Goal: Information Seeking & Learning: Learn about a topic

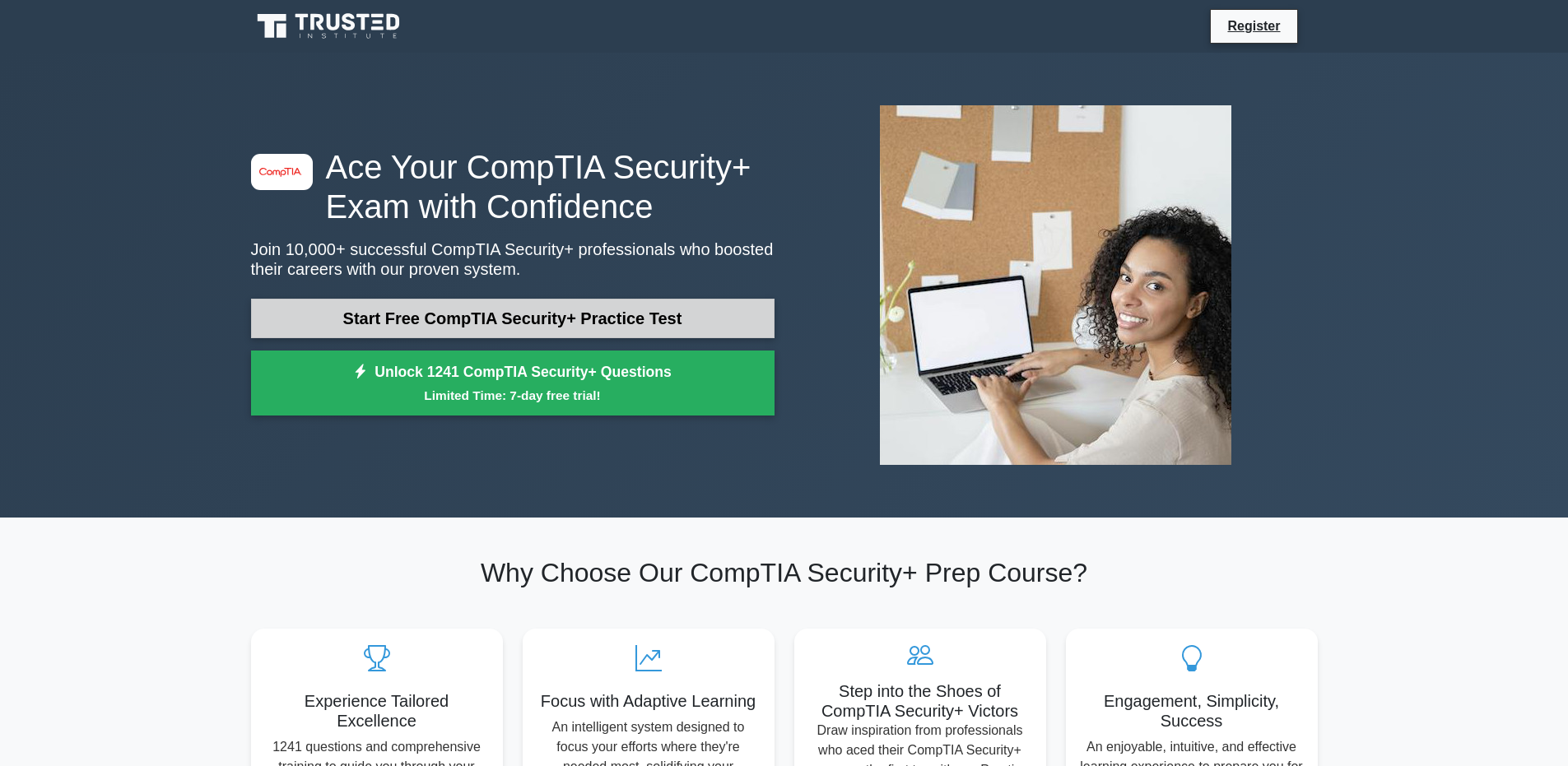
click at [481, 329] on link "Start Free CompTIA Security+ Practice Test" at bounding box center [513, 318] width 524 height 40
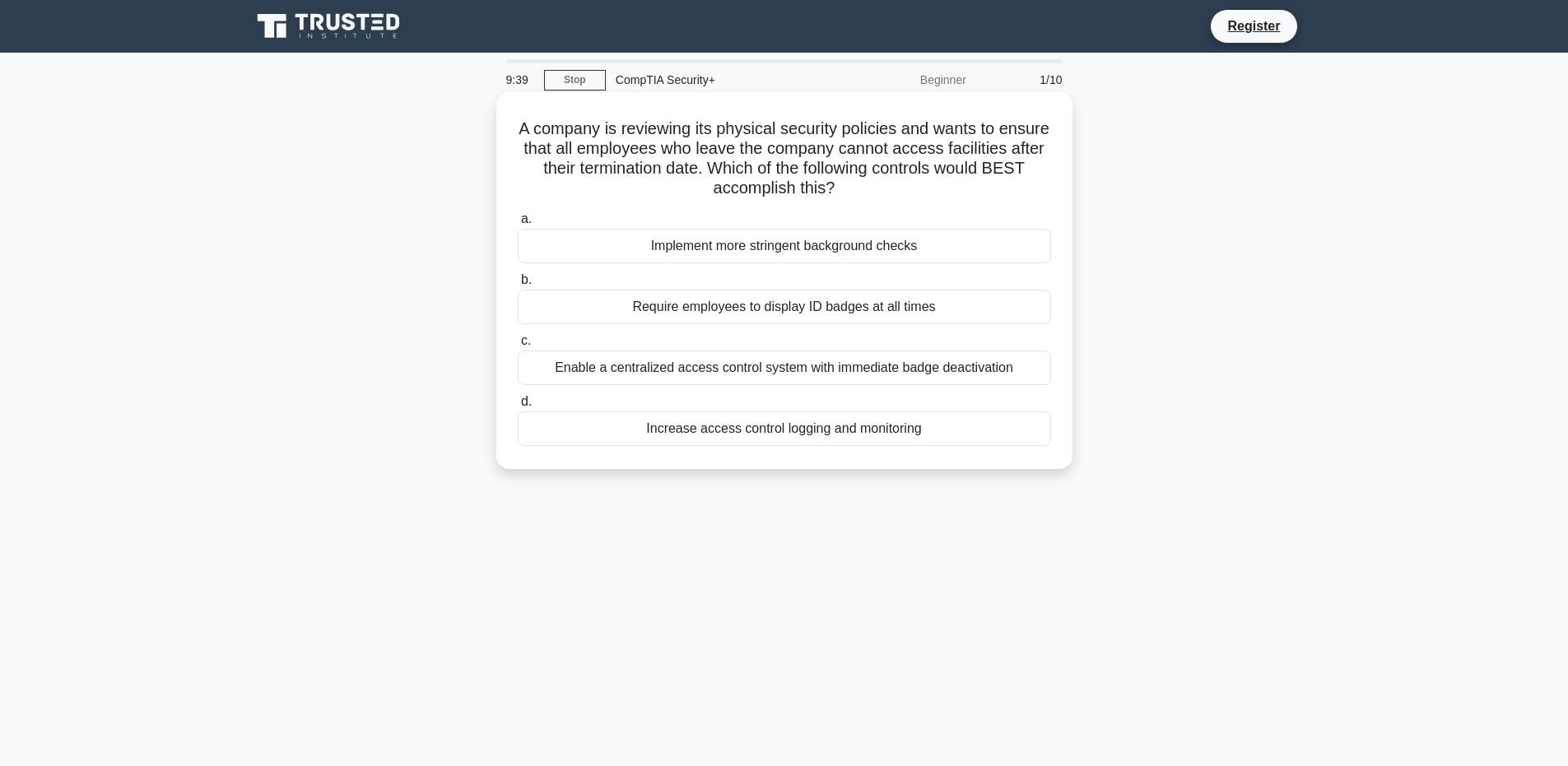
click at [594, 366] on div "Enable a centralized access control system with immediate badge deactivation" at bounding box center [784, 368] width 533 height 35
click at [518, 347] on input "c. Enable a centralized access control system with immediate badge deactivation" at bounding box center [518, 341] width 0 height 11
click at [563, 369] on div "Implement a layered network architecture with separate VLANs for each user group" at bounding box center [784, 368] width 533 height 35
click at [518, 347] on input "c. Implement a layered network architecture with separate VLANs for each user g…" at bounding box center [518, 341] width 0 height 11
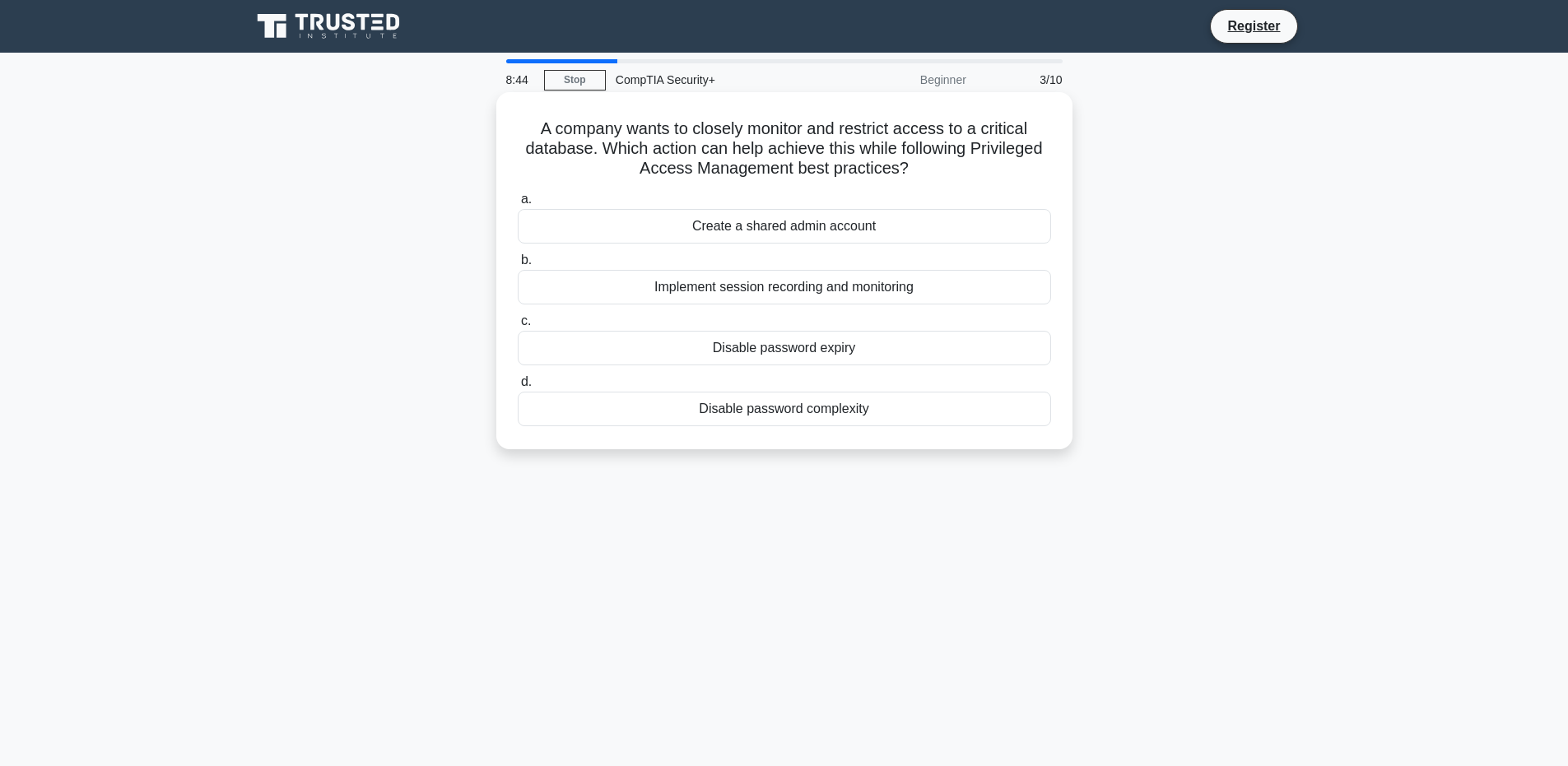
click at [591, 285] on div "Implement session recording and monitoring" at bounding box center [784, 287] width 533 height 35
click at [518, 266] on input "b. Implement session recording and monitoring" at bounding box center [518, 260] width 0 height 11
click at [541, 229] on div "Implementing separate subnets" at bounding box center [784, 227] width 533 height 35
click at [518, 205] on input "a. Implementing separate subnets" at bounding box center [518, 200] width 0 height 11
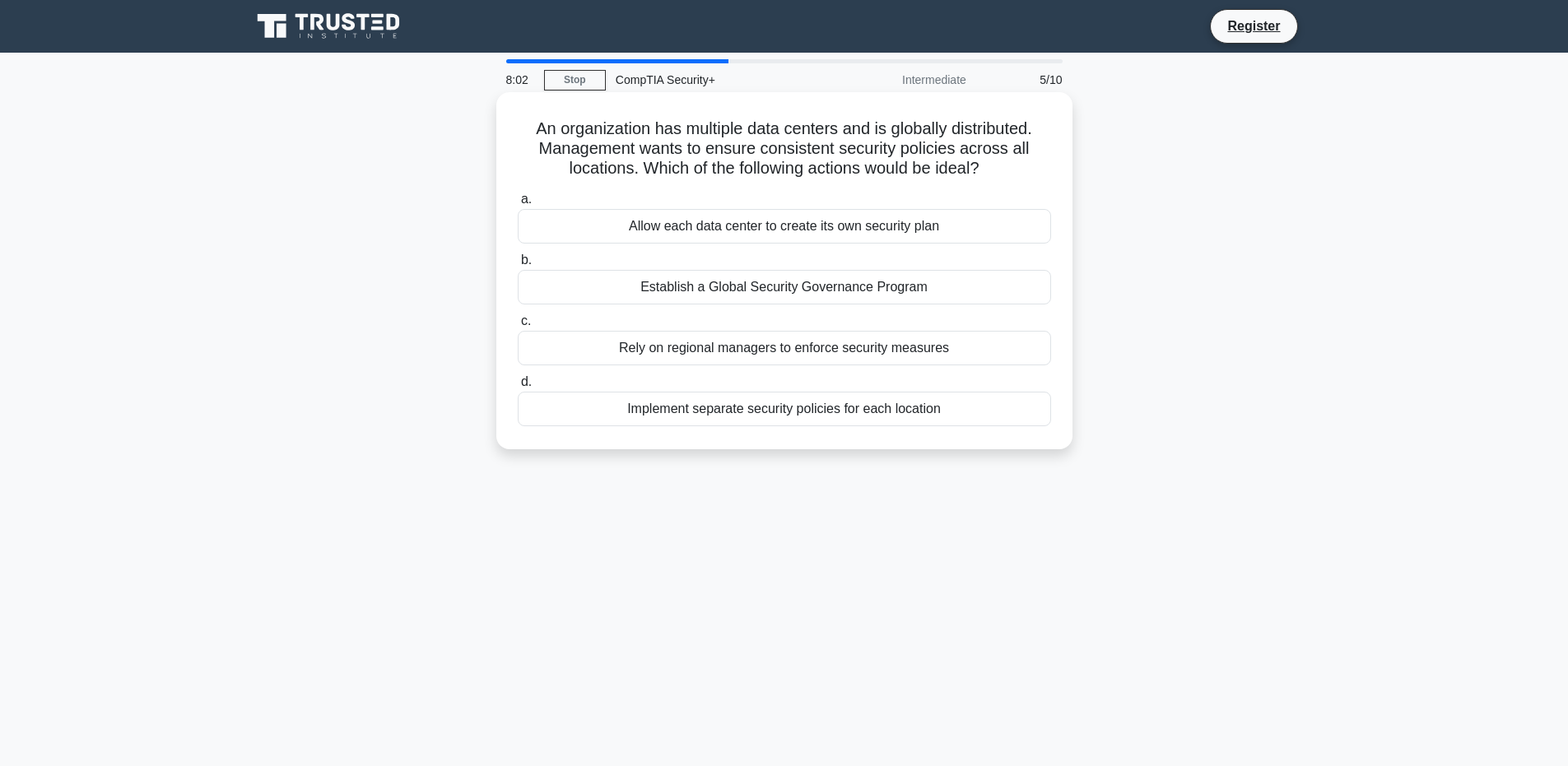
click at [541, 302] on div "Establish a Global Security Governance Program" at bounding box center [784, 287] width 533 height 35
click at [518, 266] on input "b. Establish a Global Security Governance Program" at bounding box center [518, 260] width 0 height 11
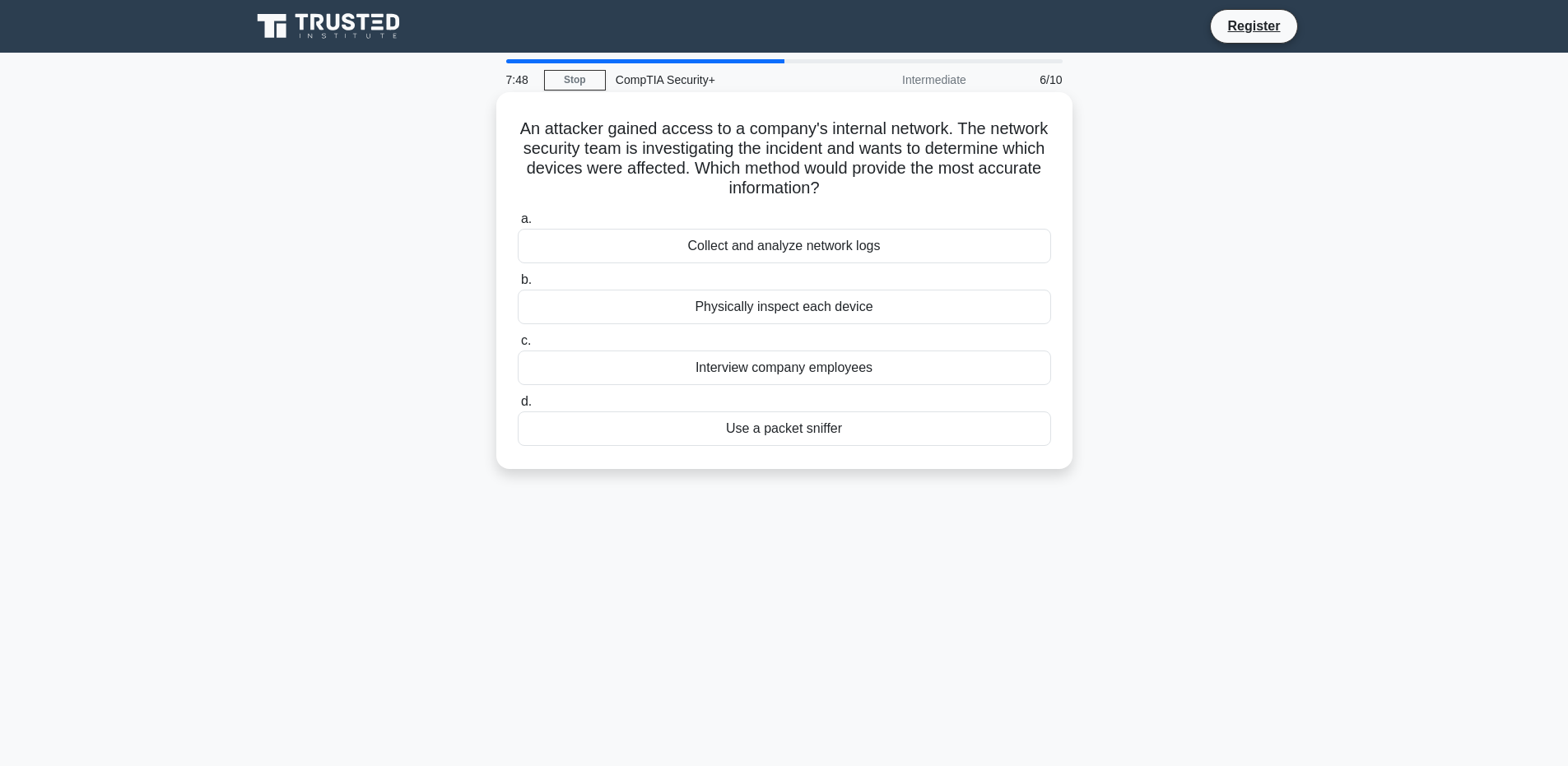
click at [547, 245] on div "Collect and analyze network logs" at bounding box center [784, 246] width 533 height 35
click at [518, 225] on input "a. Collect and analyze network logs" at bounding box center [518, 219] width 0 height 11
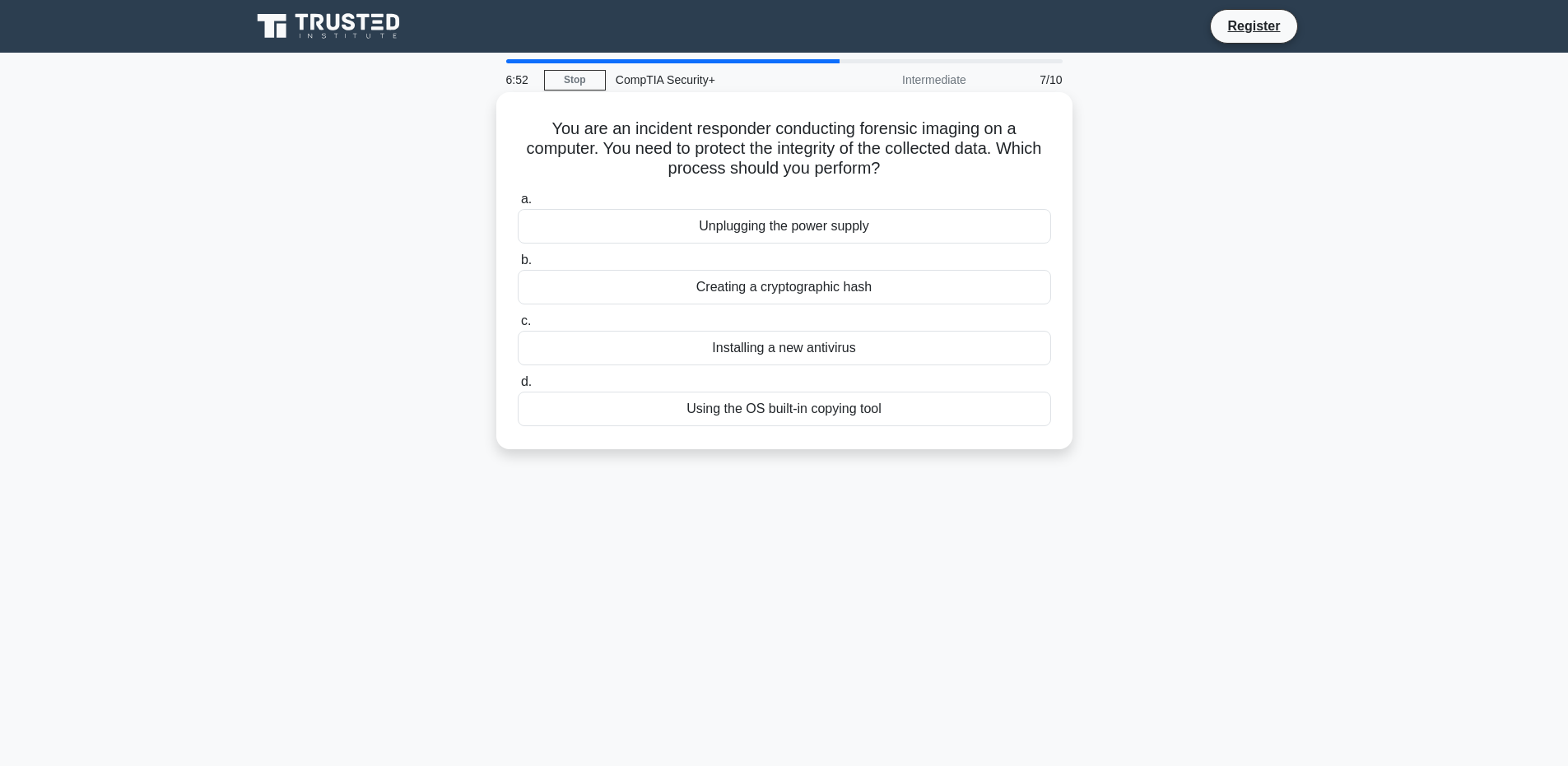
click at [564, 405] on div "Using the OS built-in copying tool" at bounding box center [784, 410] width 533 height 35
click at [518, 387] on input "d. Using the OS built-in copying tool" at bounding box center [518, 382] width 0 height 11
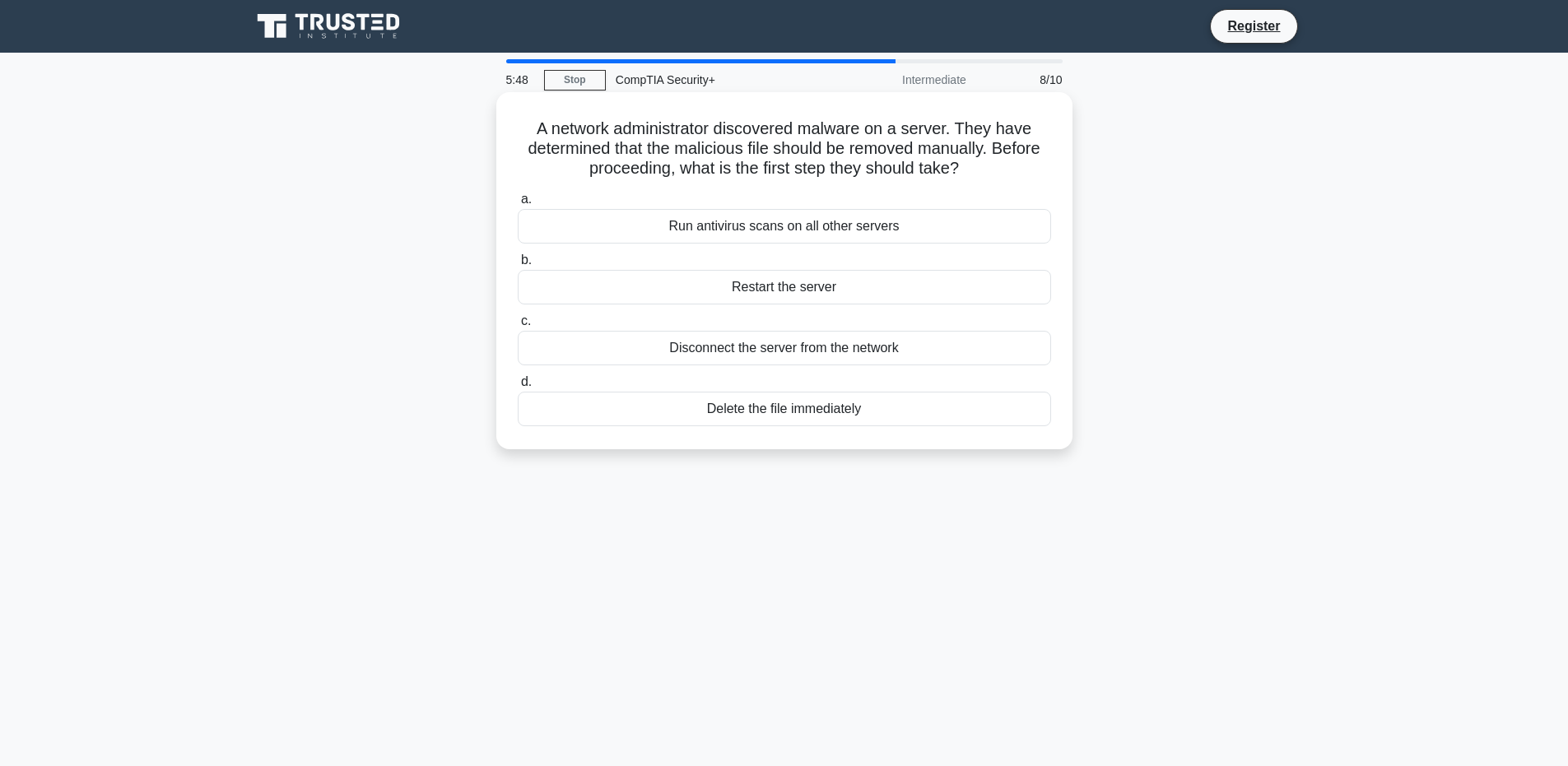
click at [547, 226] on div "Run antivirus scans on all other servers" at bounding box center [784, 227] width 533 height 35
click at [518, 205] on input "a. Run antivirus scans on all other servers" at bounding box center [518, 200] width 0 height 11
click at [613, 413] on div "WPA3-Enterprise with 802.1X" at bounding box center [784, 410] width 533 height 35
click at [518, 387] on input "d. WPA3-Enterprise with 802.1X" at bounding box center [518, 382] width 0 height 11
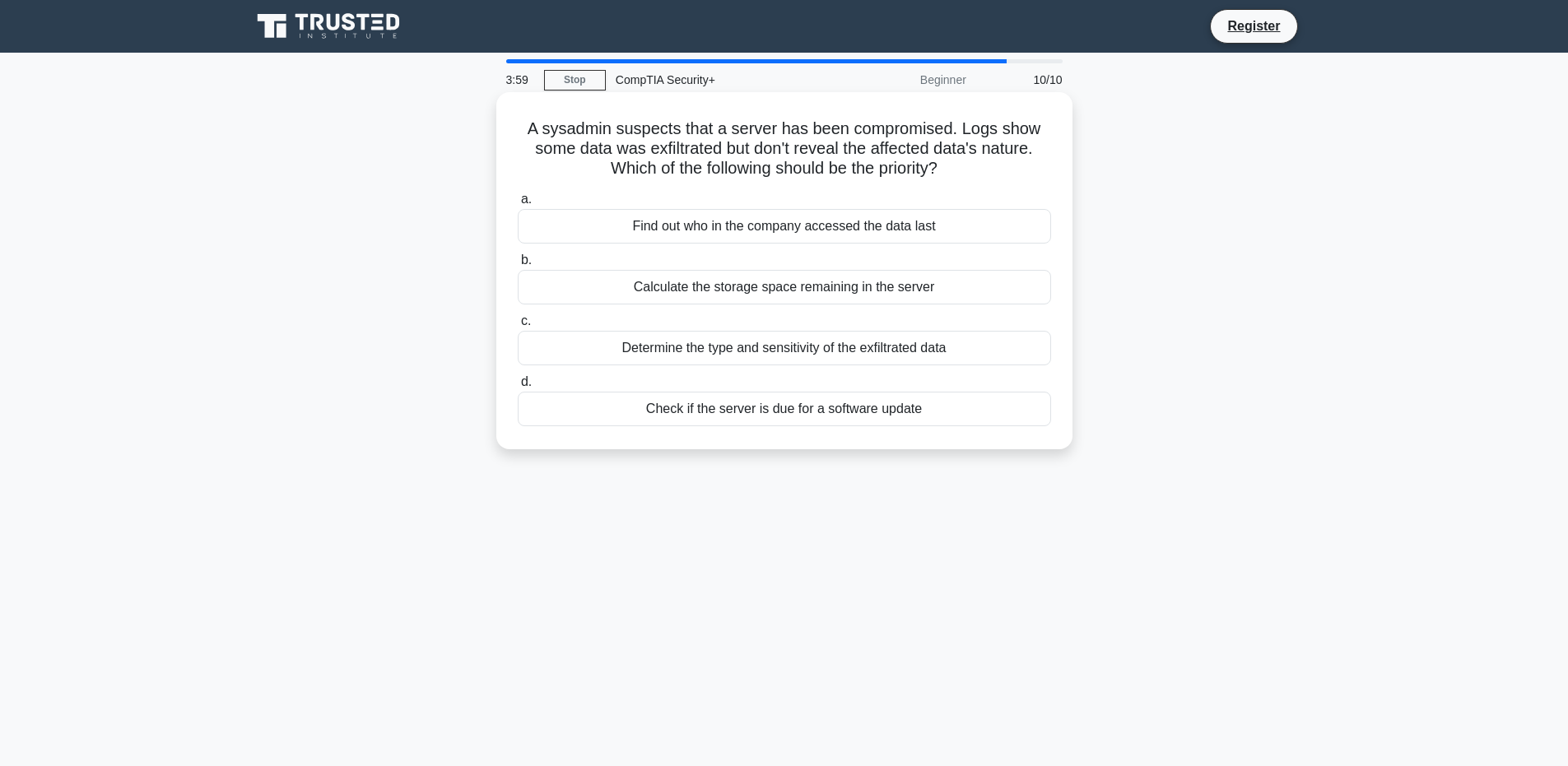
click at [554, 345] on div "Determine the type and sensitivity of the exfiltrated data" at bounding box center [784, 348] width 533 height 35
click at [518, 327] on input "c. Determine the type and sensitivity of the exfiltrated data" at bounding box center [518, 321] width 0 height 11
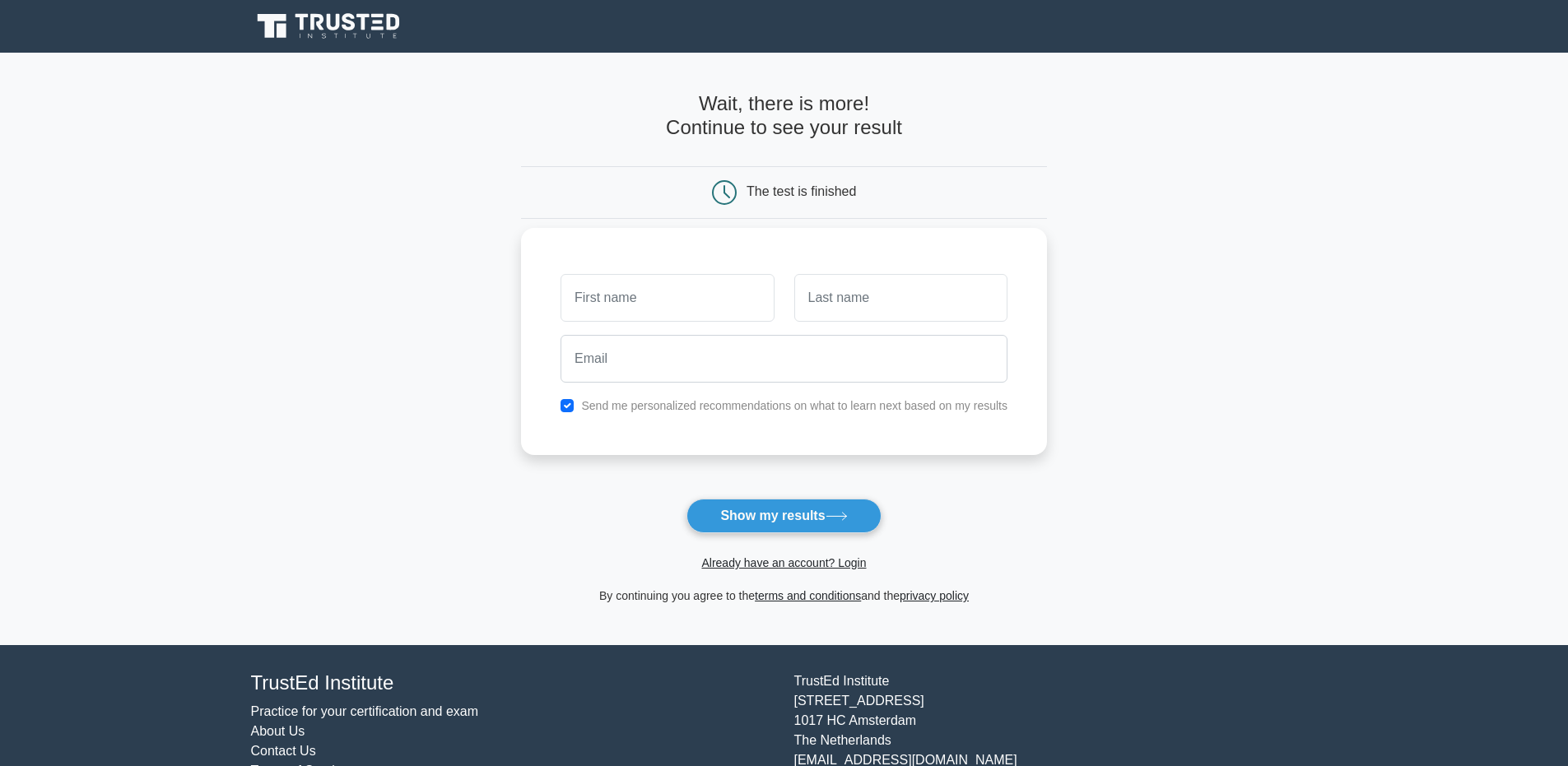
click at [592, 310] on input "text" at bounding box center [667, 298] width 213 height 48
type input "Mark"
type input "Lamberton"
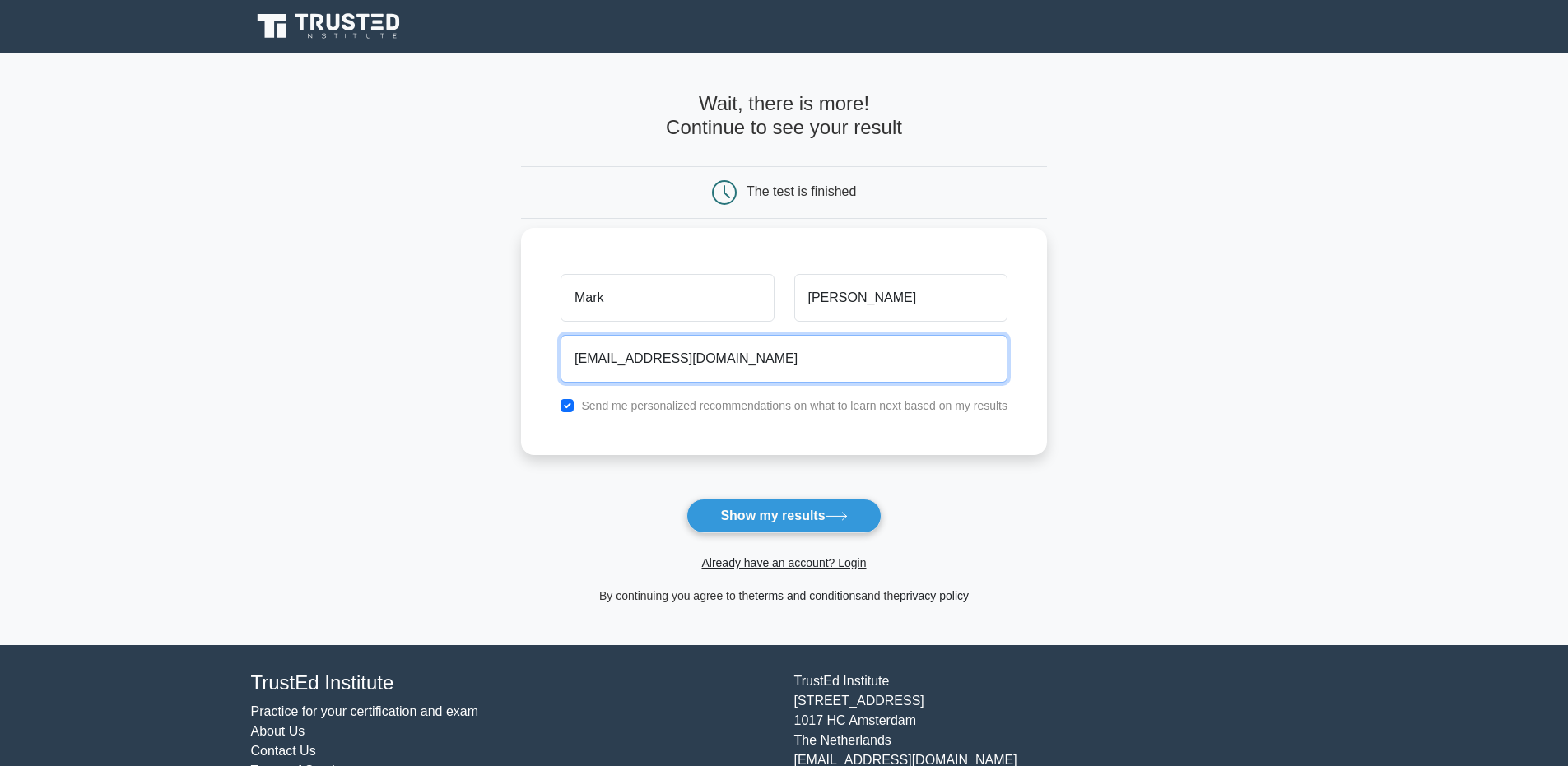
type input "mark.malamberton@gmail.com"
click at [561, 406] on input "checkbox" at bounding box center [567, 406] width 14 height 14
checkbox input "false"
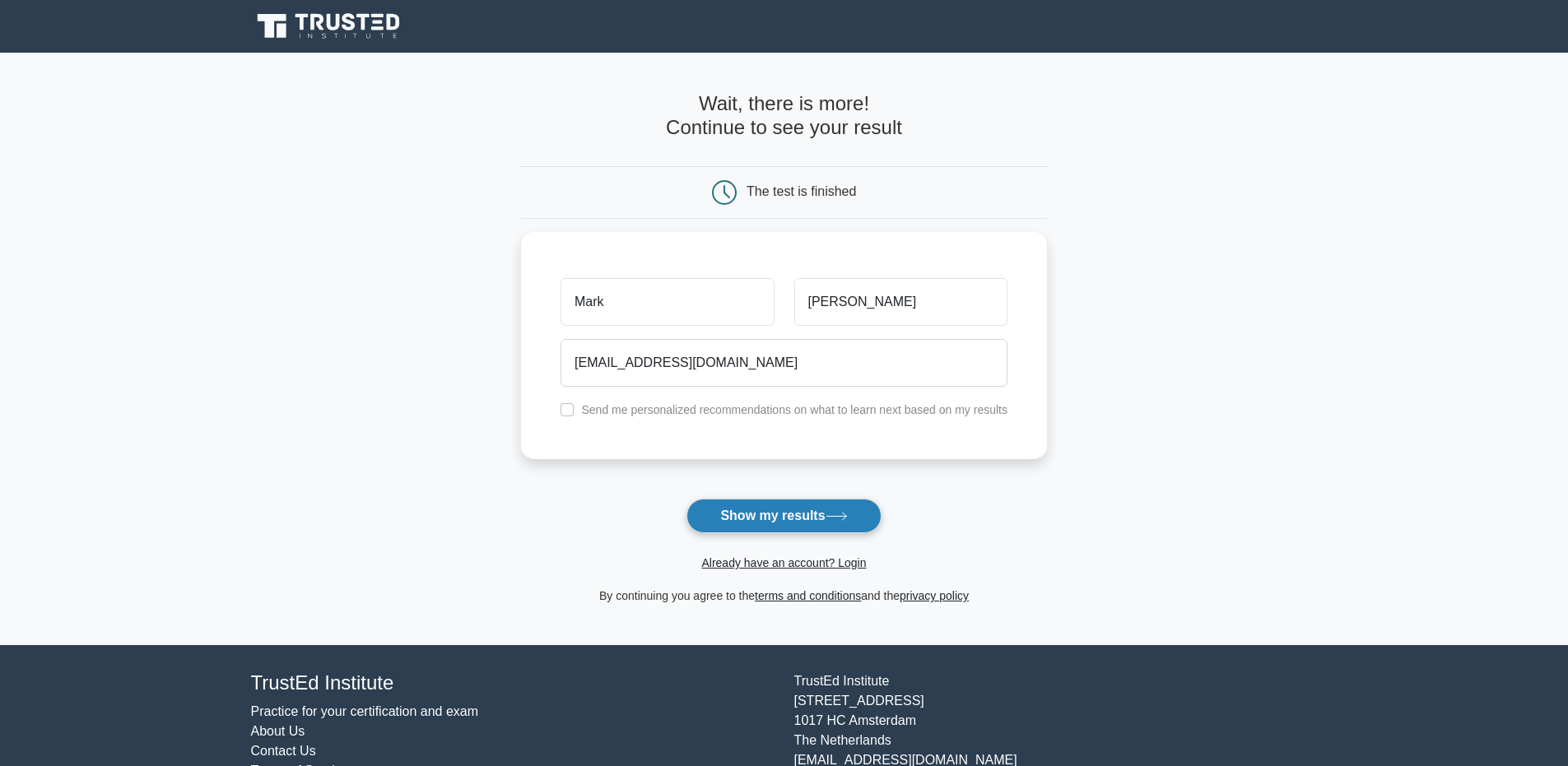
click at [789, 519] on button "Show my results" at bounding box center [784, 516] width 195 height 35
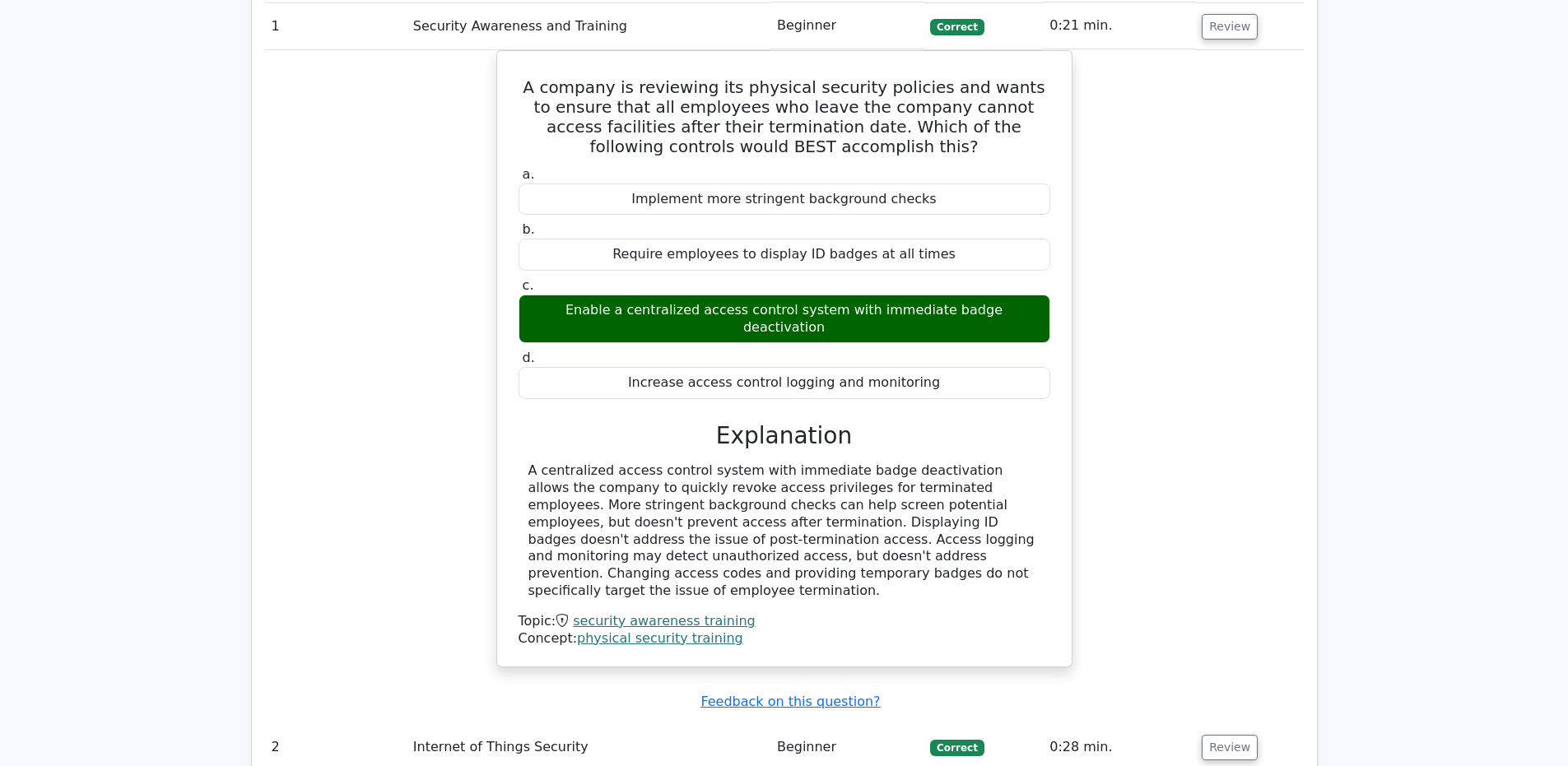
scroll to position [1837, 0]
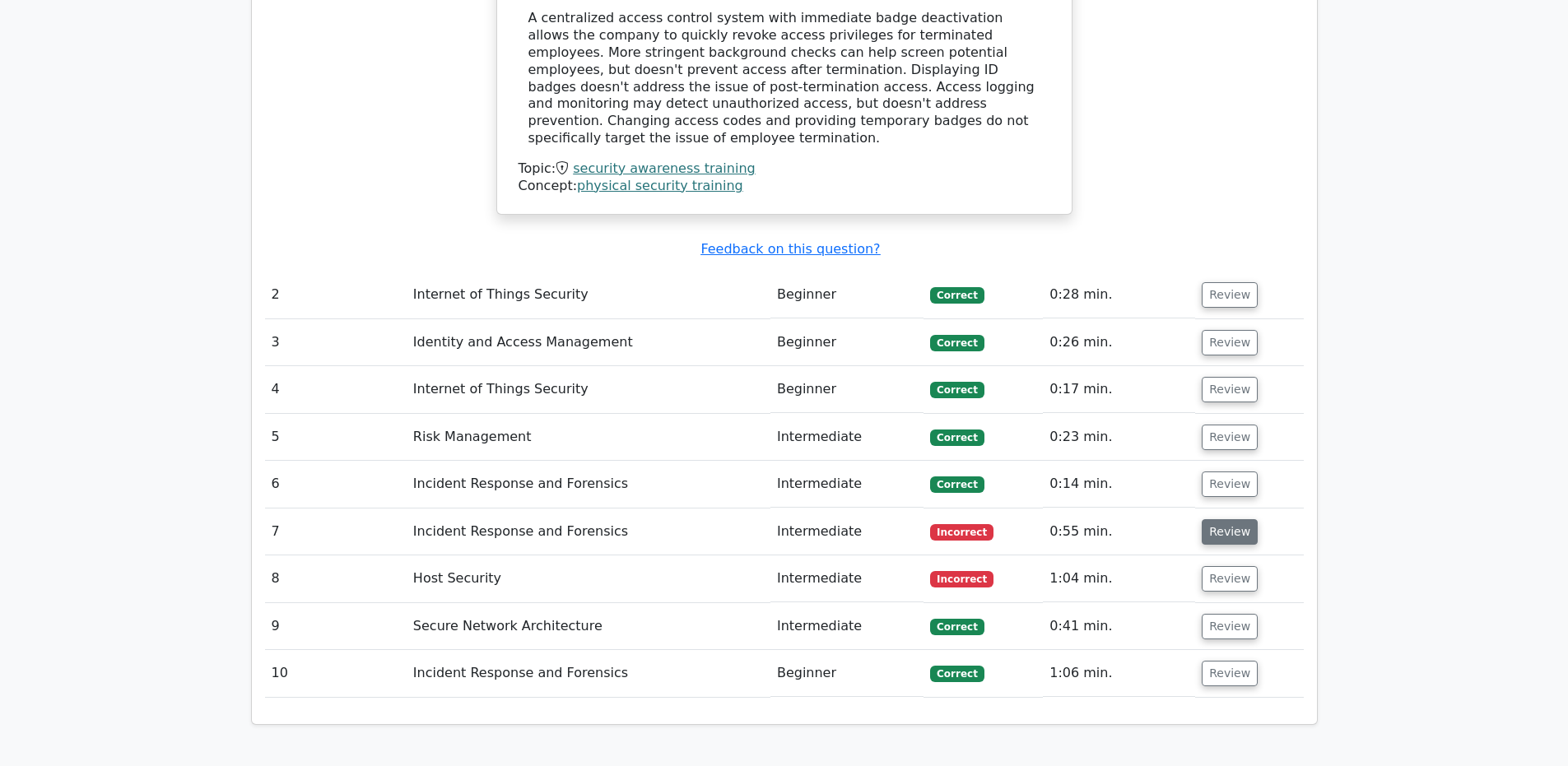
click at [1233, 533] on button "Review" at bounding box center [1230, 532] width 56 height 25
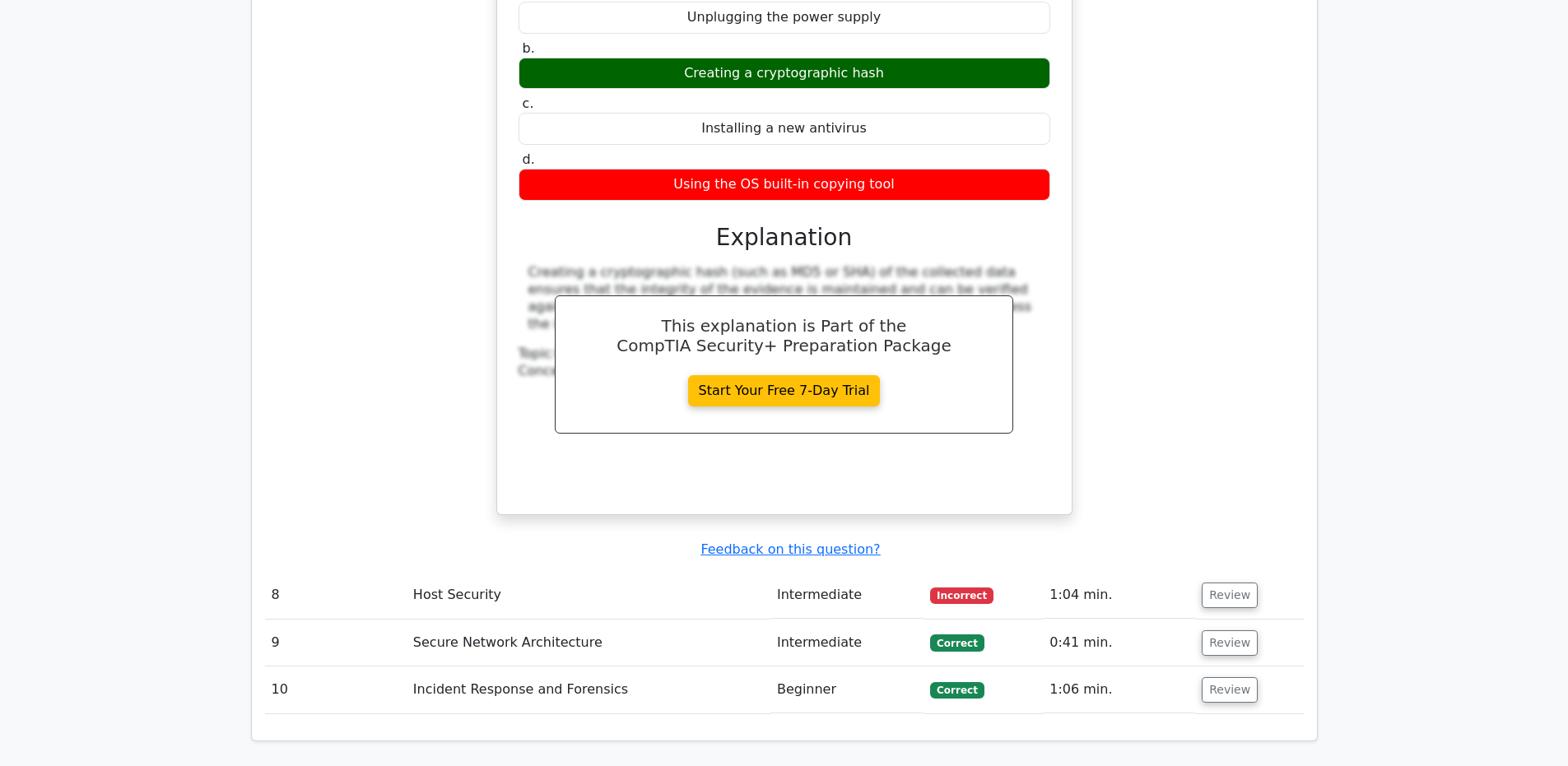
scroll to position [2676, 0]
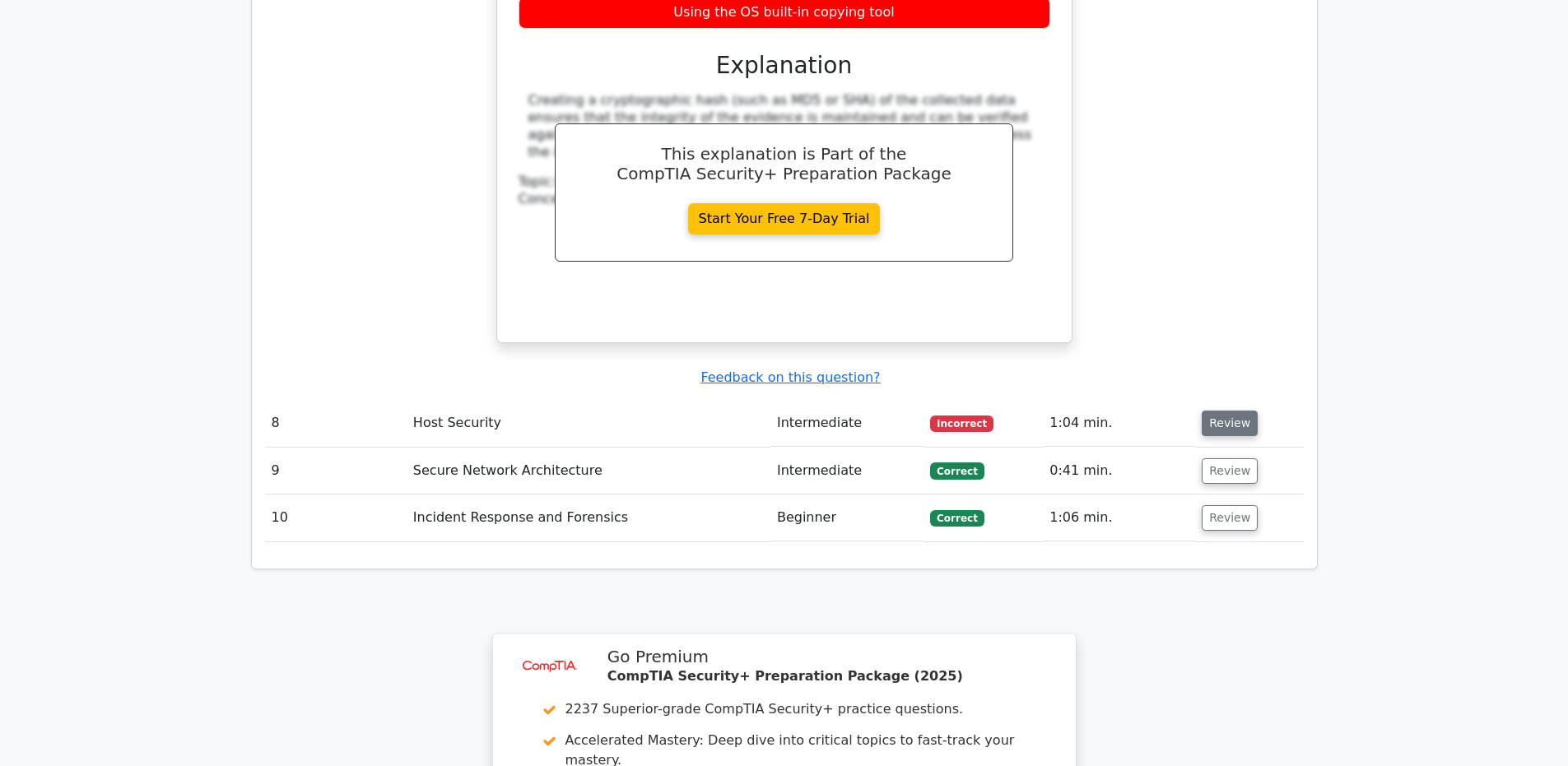
click at [1235, 427] on button "Review" at bounding box center [1230, 423] width 56 height 25
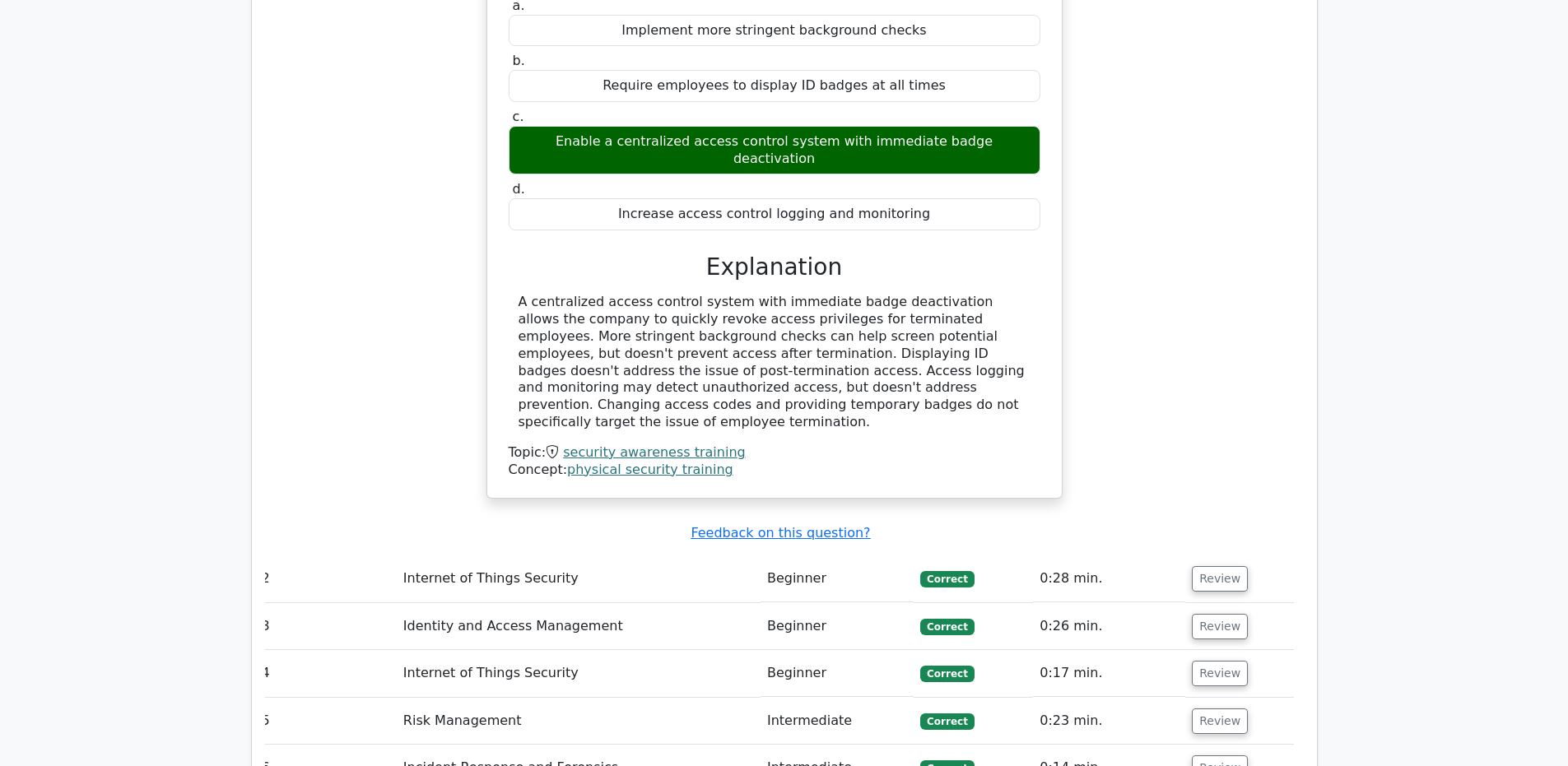
scroll to position [0, 0]
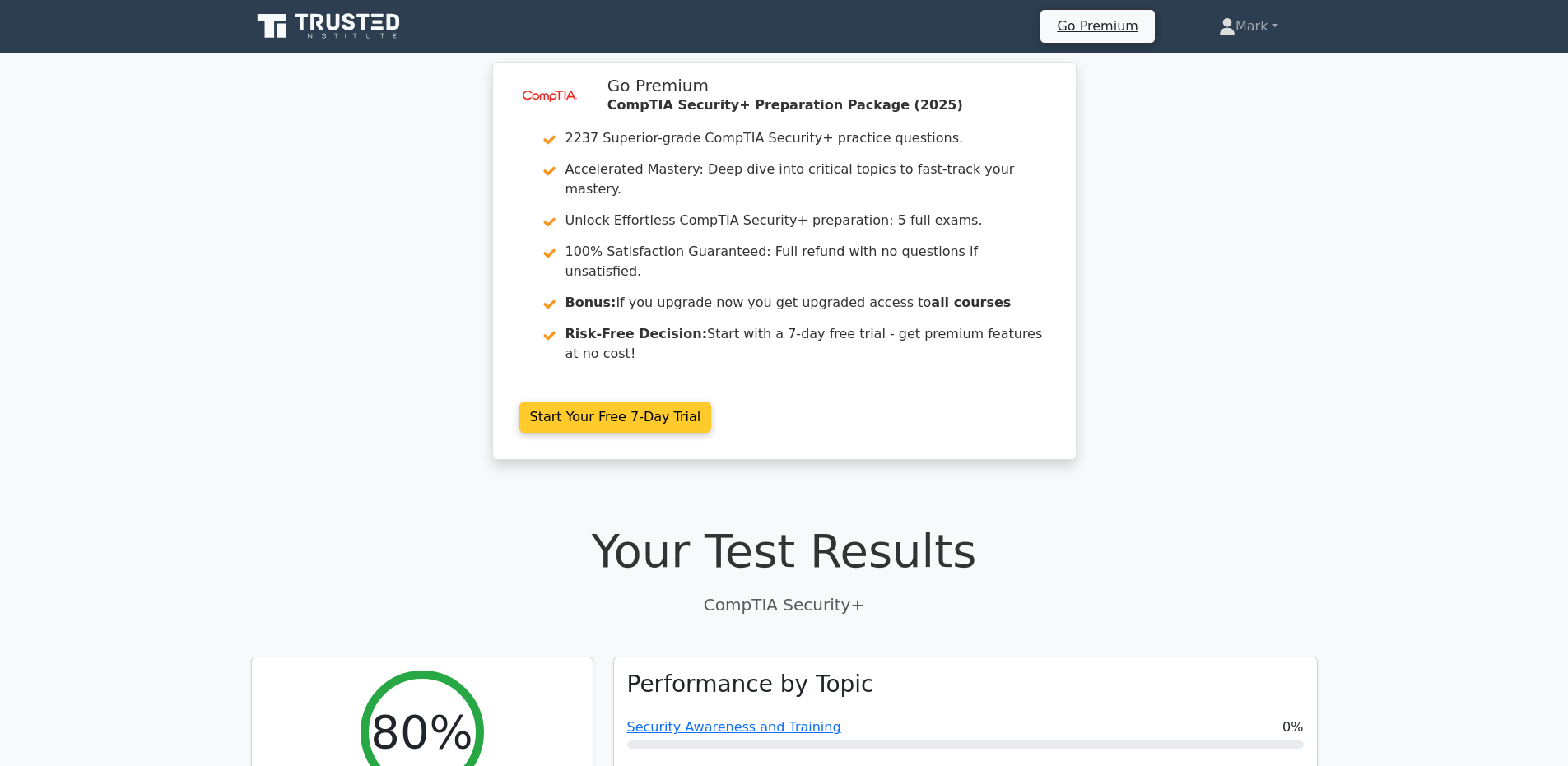
click at [609, 413] on link "Start Your Free 7-Day Trial" at bounding box center [616, 418] width 193 height 31
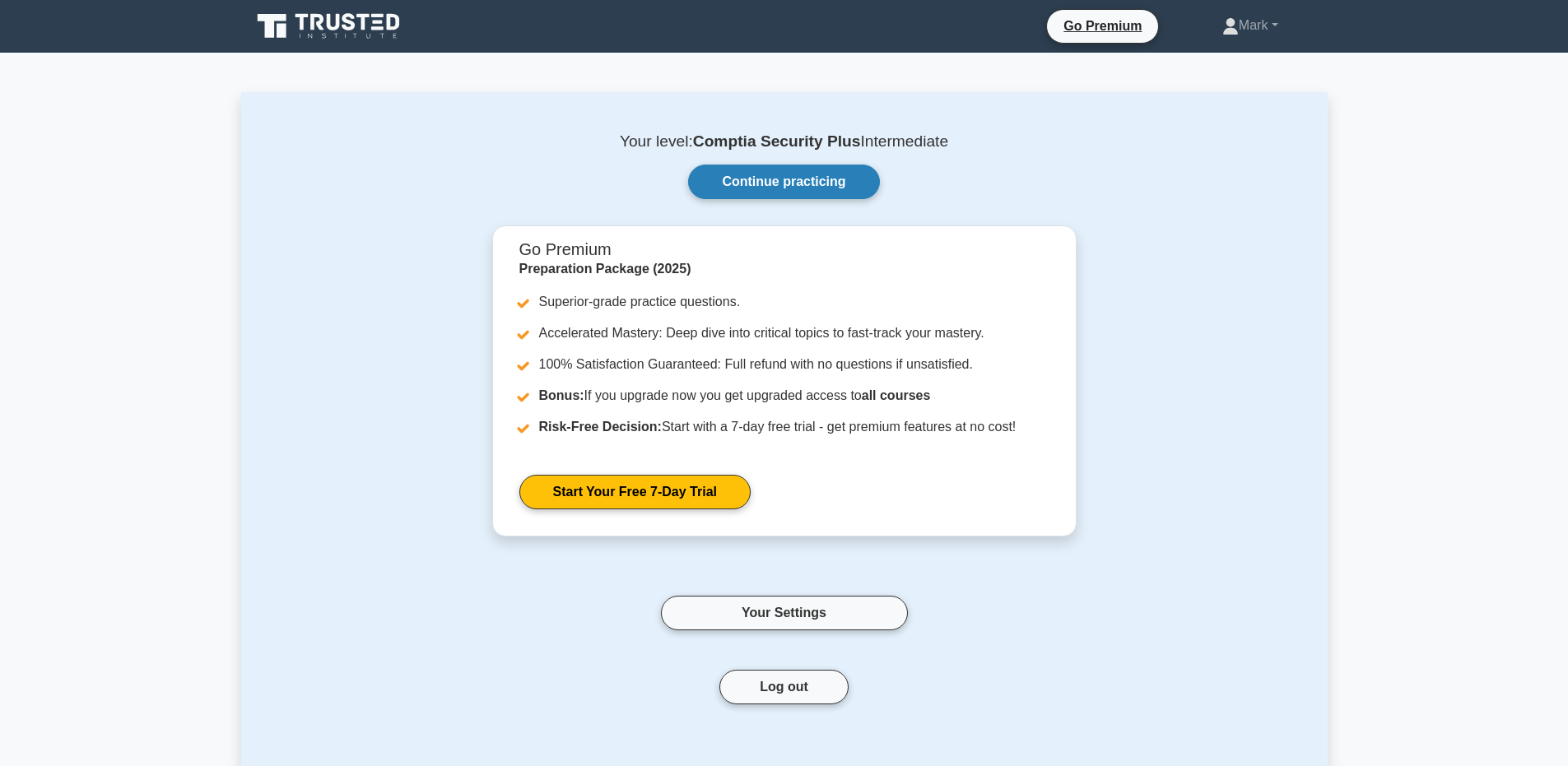
click at [852, 188] on link "Continue practicing" at bounding box center [784, 182] width 191 height 35
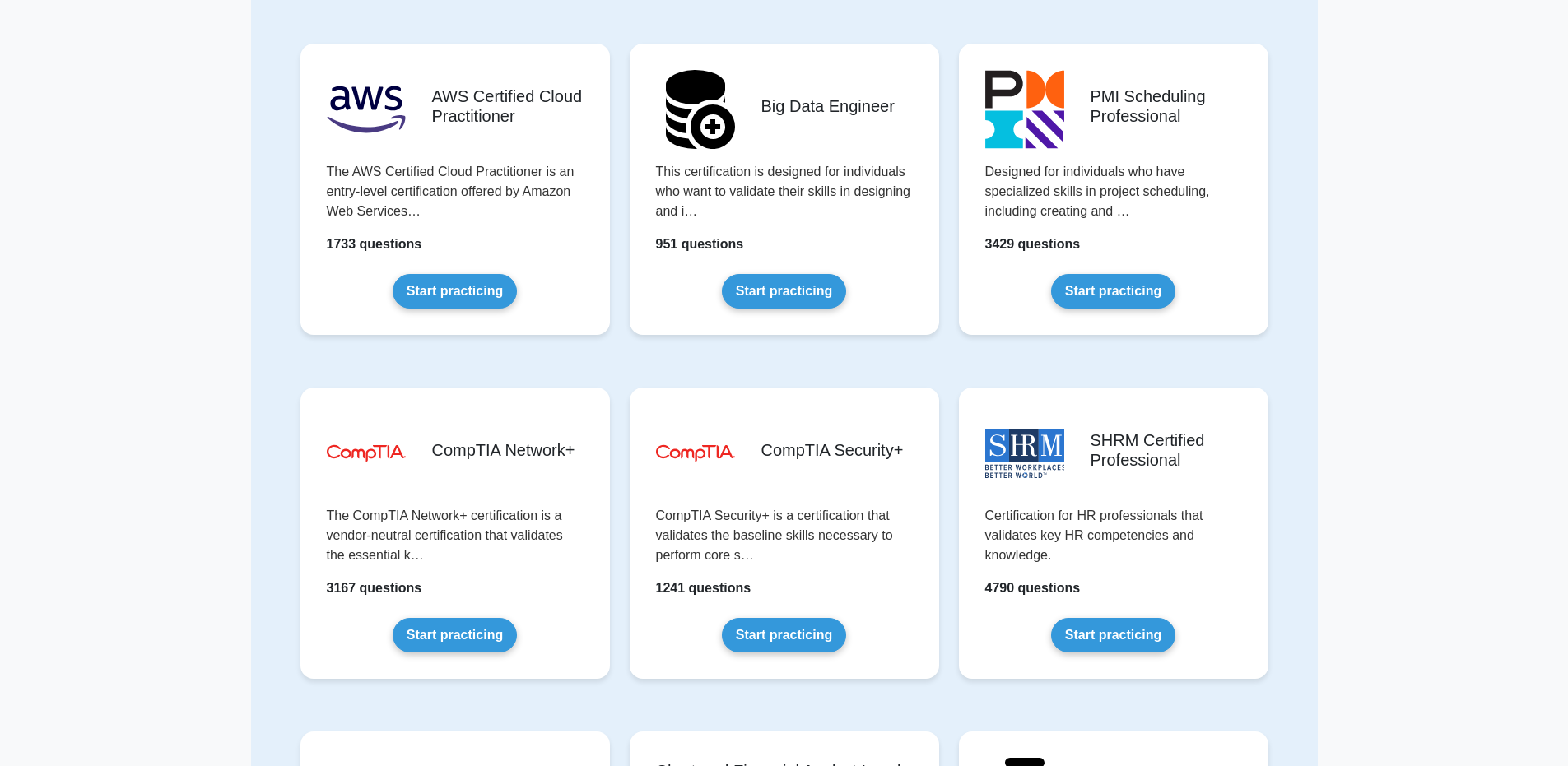
scroll to position [2634, 0]
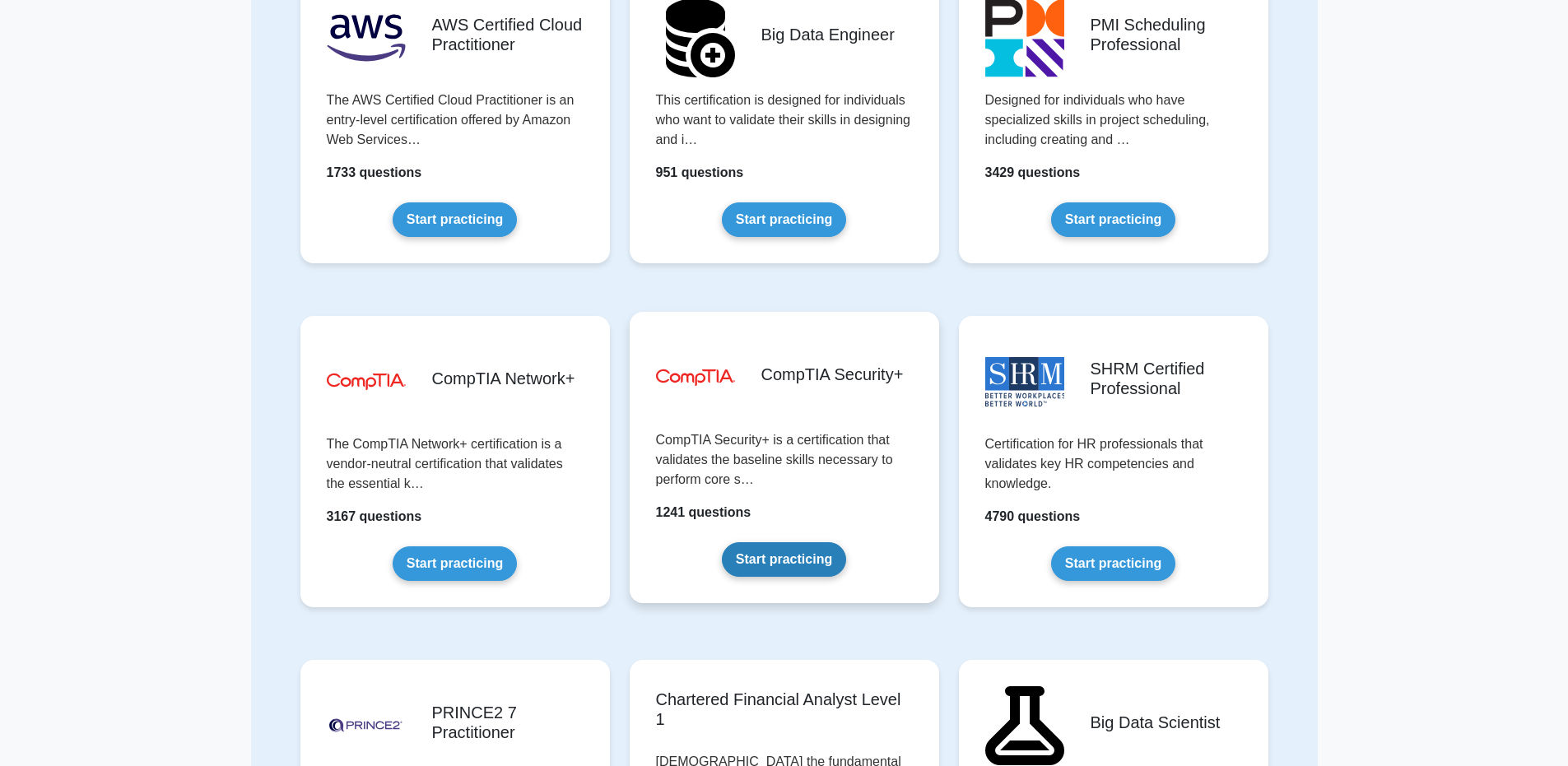
click at [807, 564] on link "Start practicing" at bounding box center [784, 560] width 125 height 35
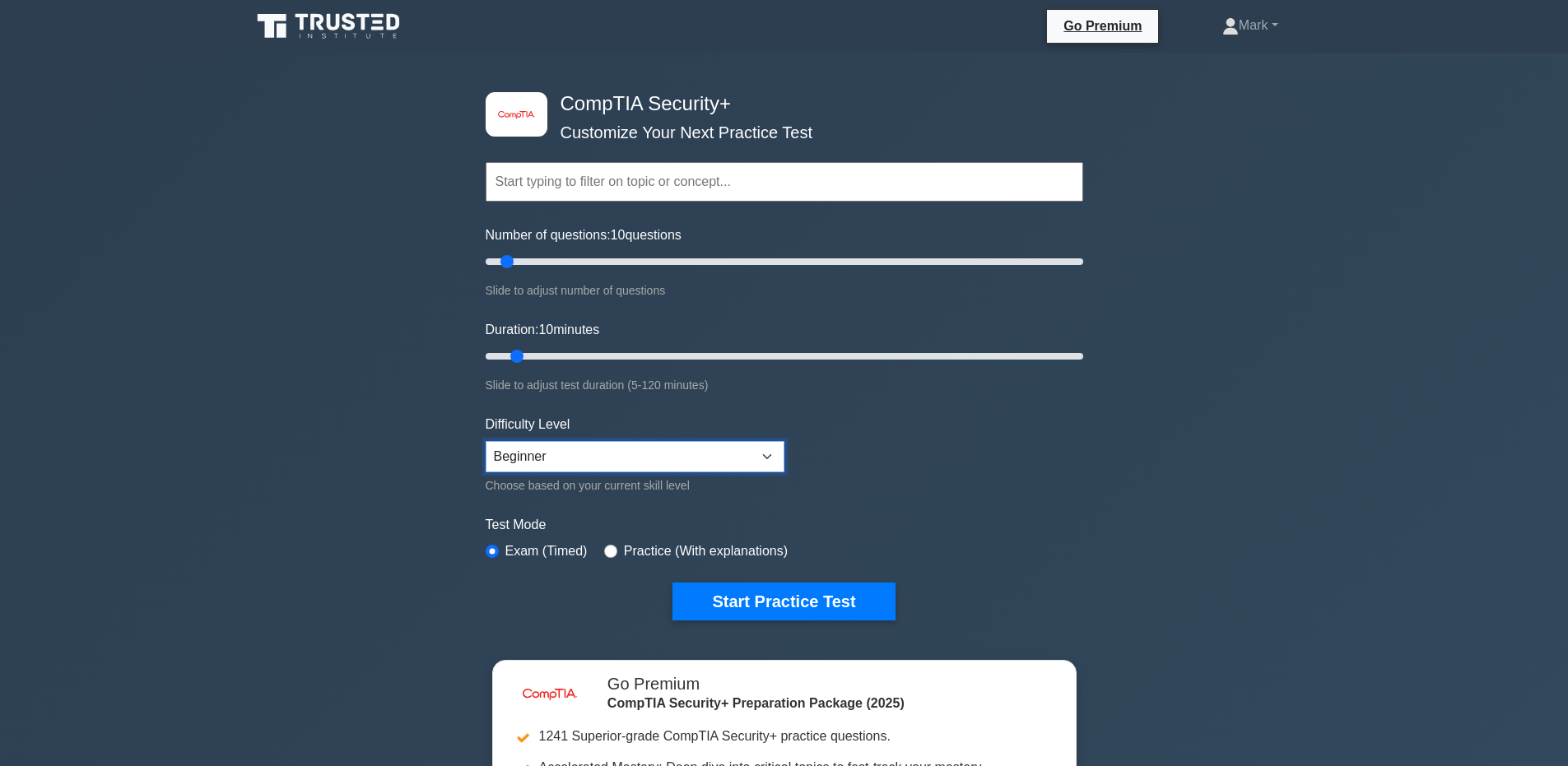
select select "intermediate"
type input "50"
drag, startPoint x: 511, startPoint y: 263, endPoint x: 632, endPoint y: 270, distance: 121.2
click at [632, 270] on input "Number of questions: 50 questions" at bounding box center [784, 262] width 598 height 19
type input "50"
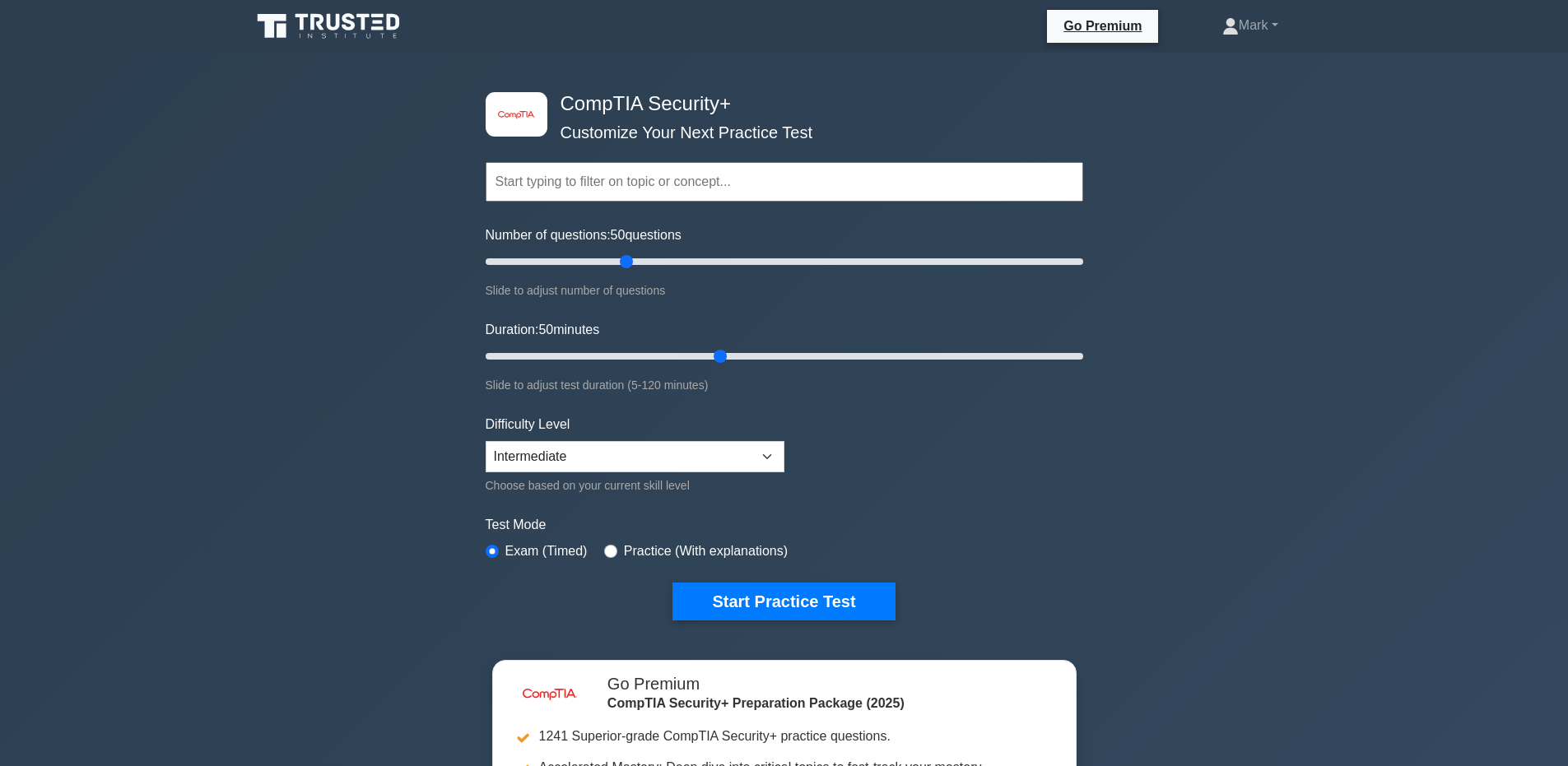
drag, startPoint x: 521, startPoint y: 354, endPoint x: 729, endPoint y: 347, distance: 208.1
click at [729, 347] on input "Duration: 50 minutes" at bounding box center [784, 356] width 598 height 19
click at [842, 609] on button "Start Practice Test" at bounding box center [784, 602] width 222 height 38
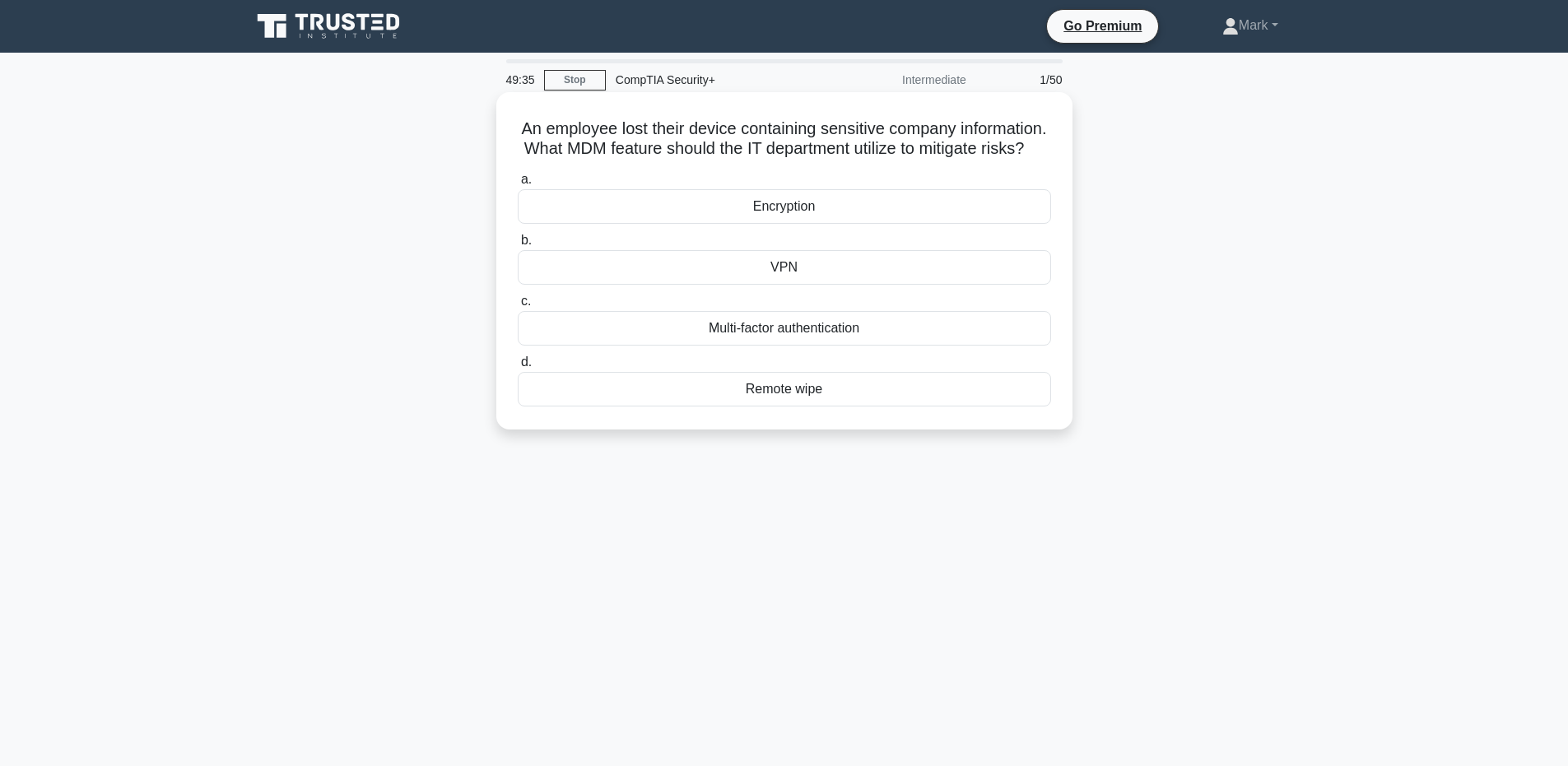
click at [846, 407] on div "Remote wipe" at bounding box center [784, 389] width 533 height 35
click at [518, 368] on input "d. Remote wipe" at bounding box center [518, 362] width 0 height 11
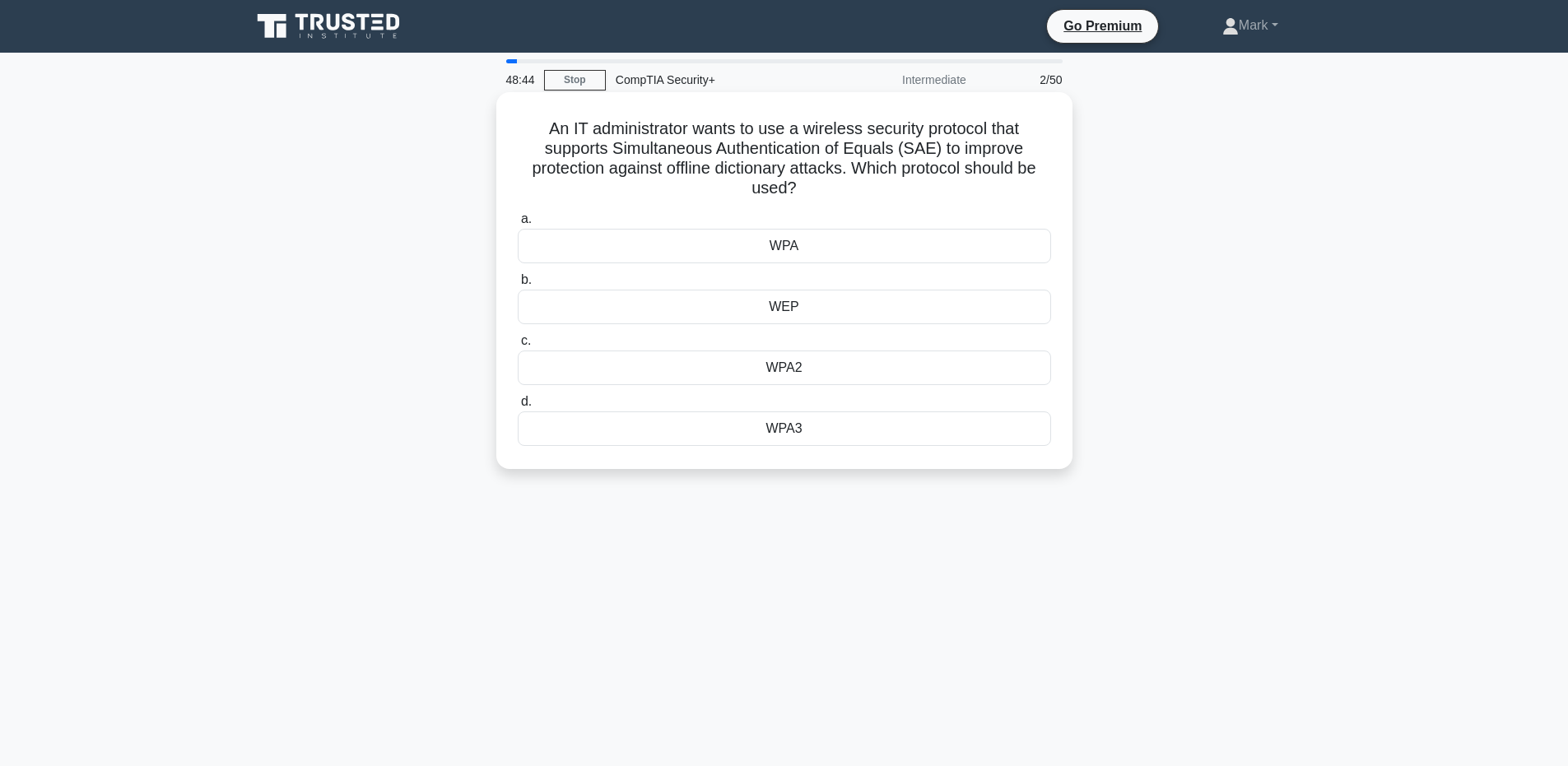
click at [744, 435] on div "WPA3" at bounding box center [784, 429] width 533 height 35
click at [518, 408] on input "d. WPA3" at bounding box center [518, 402] width 0 height 11
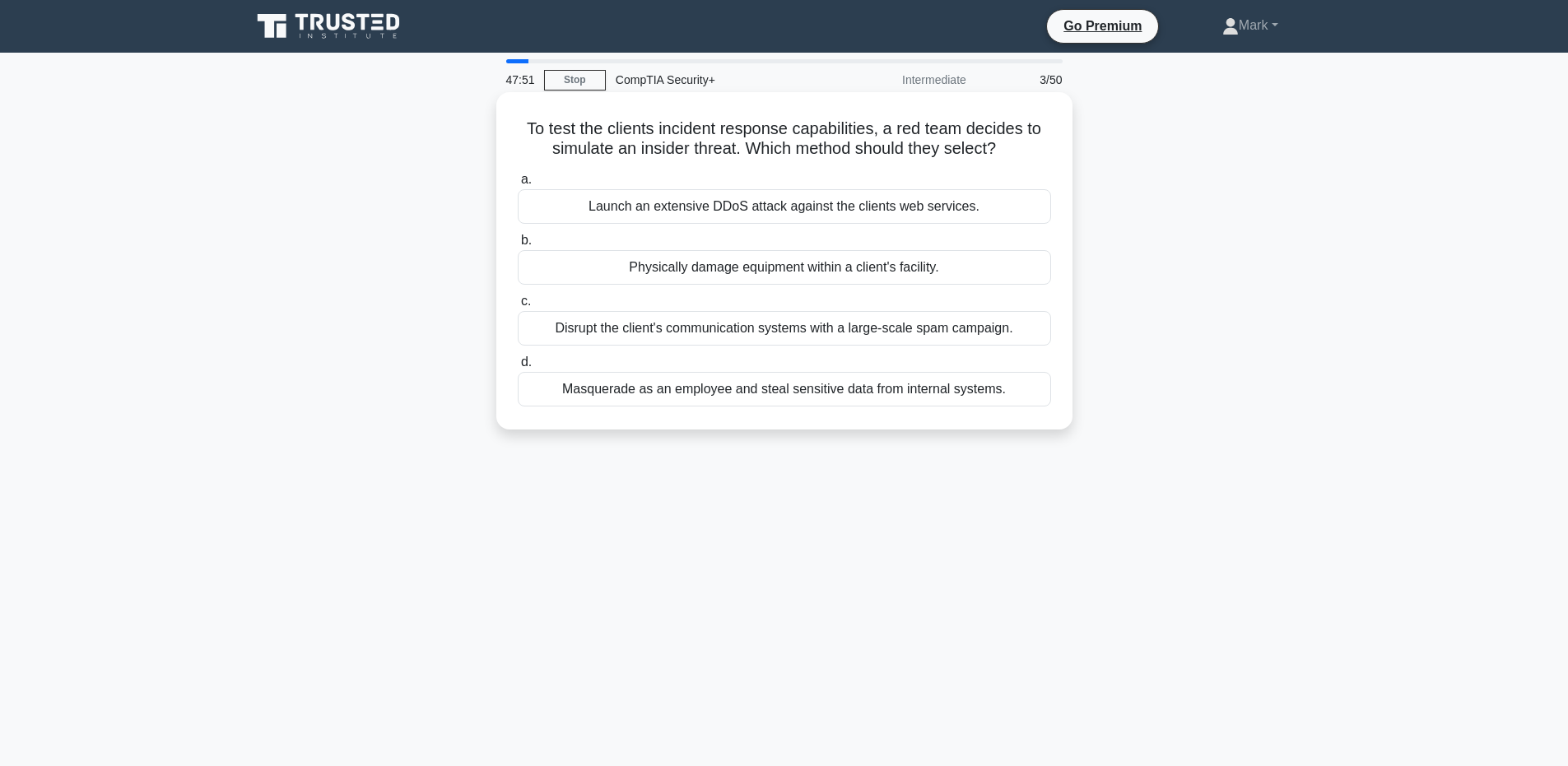
click at [966, 388] on div "Masquerade as an employee and steal sensitive data from internal systems." at bounding box center [784, 389] width 533 height 35
click at [518, 368] on input "d. Masquerade as an employee and steal sensitive data from internal systems." at bounding box center [518, 362] width 0 height 11
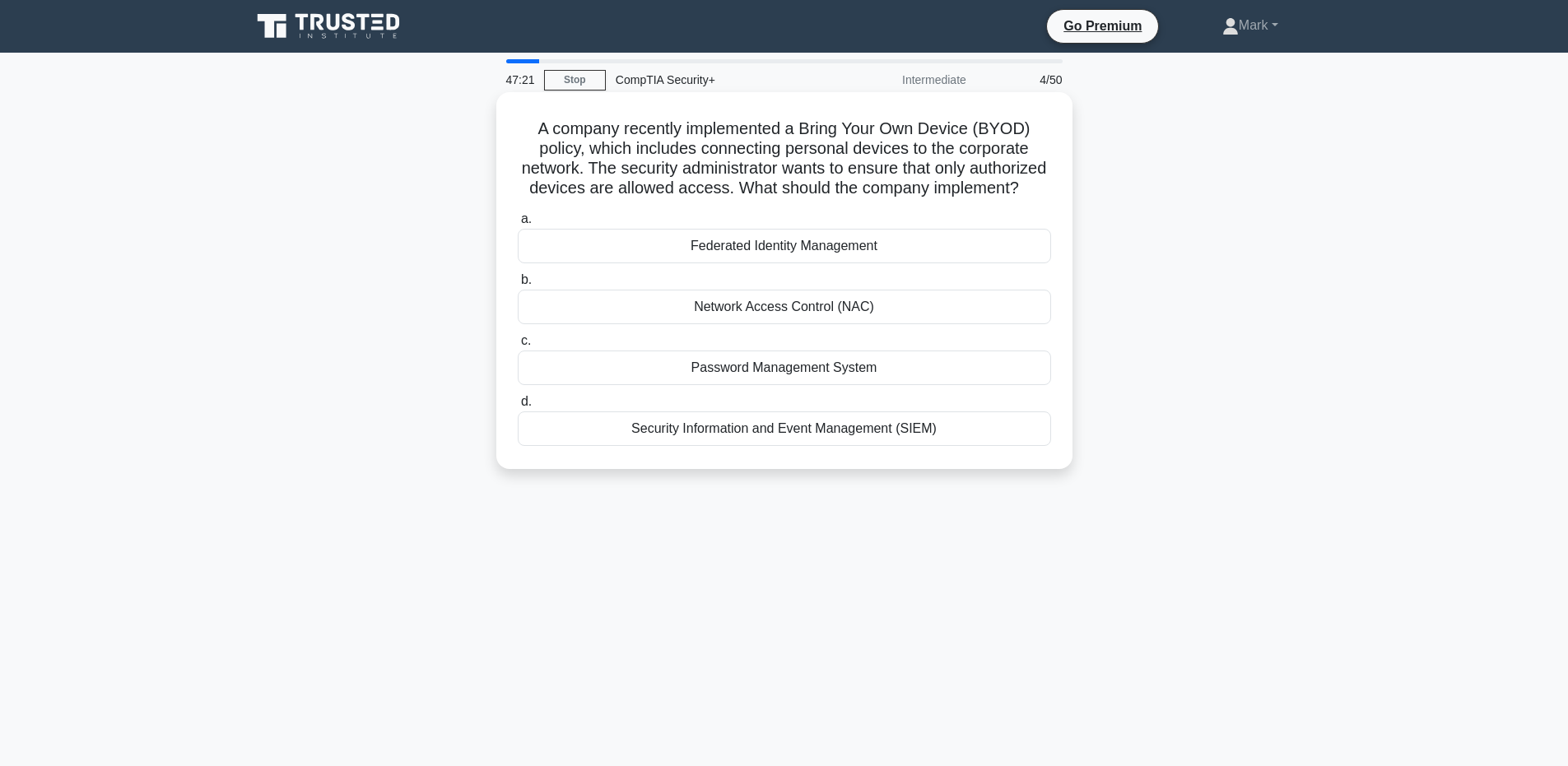
click at [946, 324] on div "Network Access Control (NAC)" at bounding box center [784, 308] width 533 height 35
click at [518, 285] on input "b. Network Access Control (NAC)" at bounding box center [518, 279] width 0 height 11
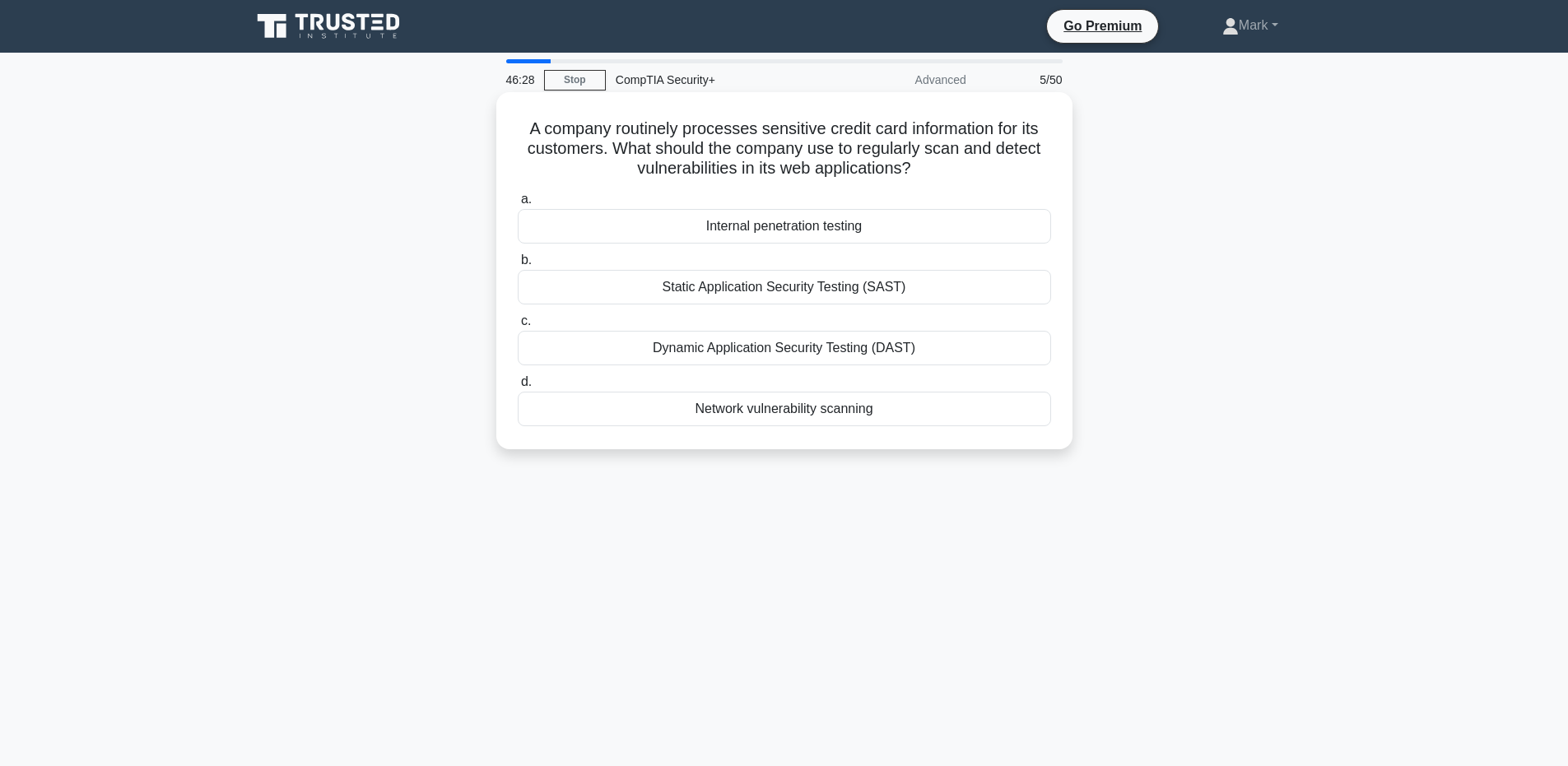
click at [859, 345] on div "Dynamic Application Security Testing (DAST)" at bounding box center [784, 348] width 533 height 35
click at [518, 327] on input "c. Dynamic Application Security Testing (DAST)" at bounding box center [518, 321] width 0 height 11
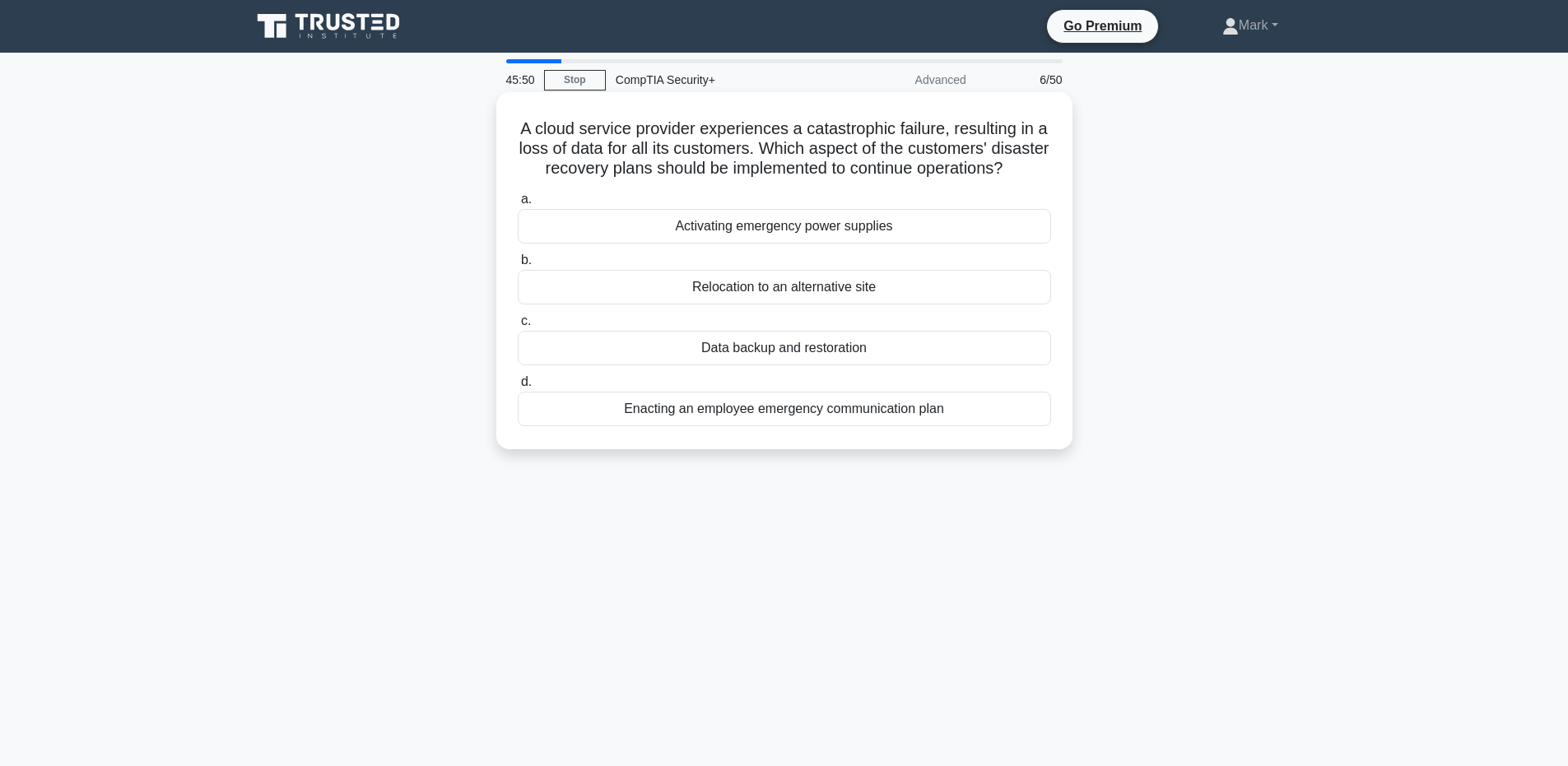
click at [890, 365] on div "Data backup and restoration" at bounding box center [784, 348] width 533 height 35
click at [518, 327] on input "c. Data backup and restoration" at bounding box center [518, 321] width 0 height 11
click at [904, 365] on div "Moving their infrastructure to a cloud-based provider" at bounding box center [784, 348] width 533 height 35
click at [518, 327] on input "c. Moving their infrastructure to a cloud-based provider" at bounding box center [518, 321] width 0 height 11
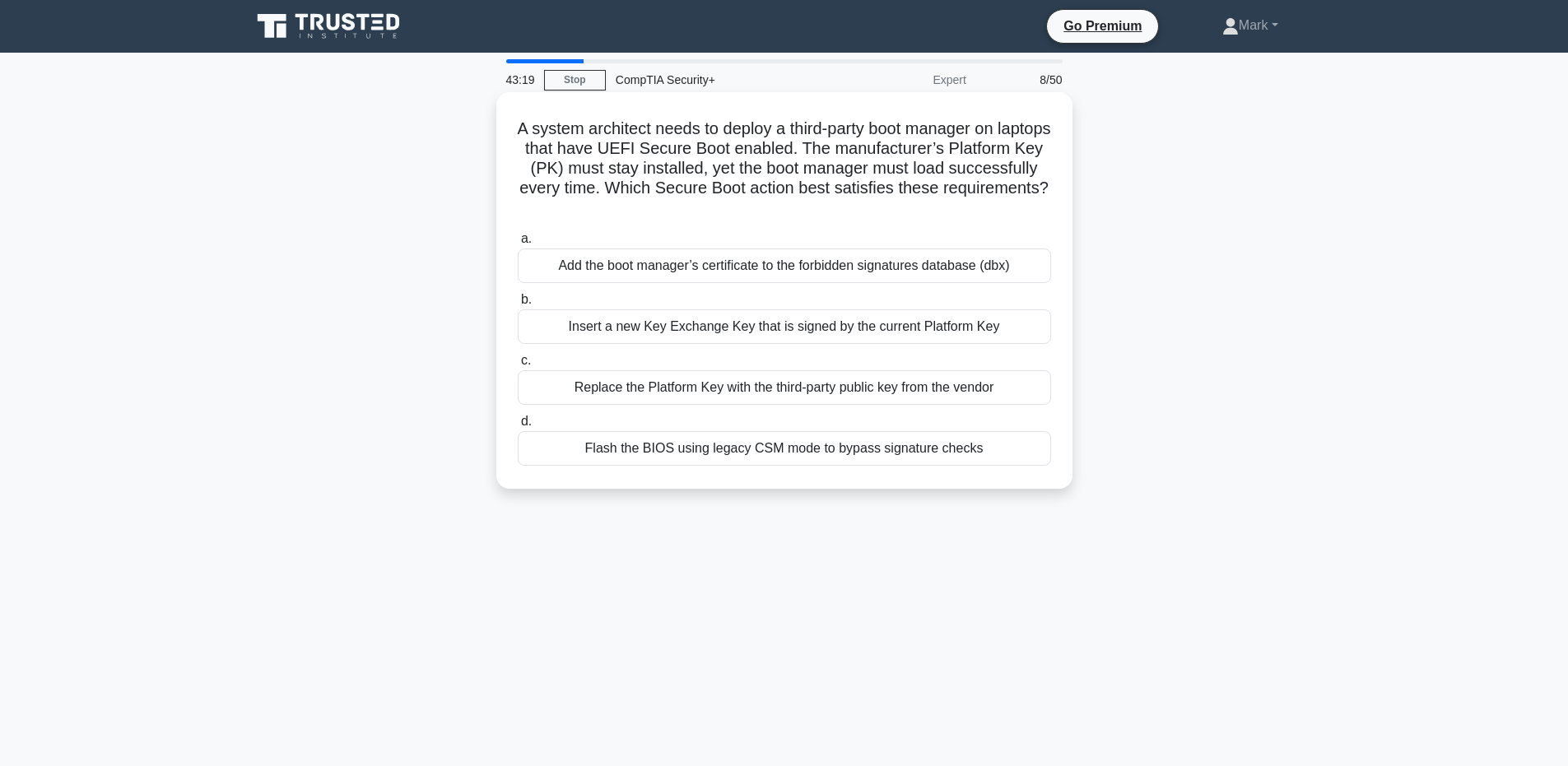
click at [1005, 328] on div "Insert a new Key Exchange Key that is signed by the current Platform Key" at bounding box center [784, 327] width 533 height 35
click at [518, 306] on input "b. Insert a new Key Exchange Key that is signed by the current Platform Key" at bounding box center [518, 300] width 0 height 11
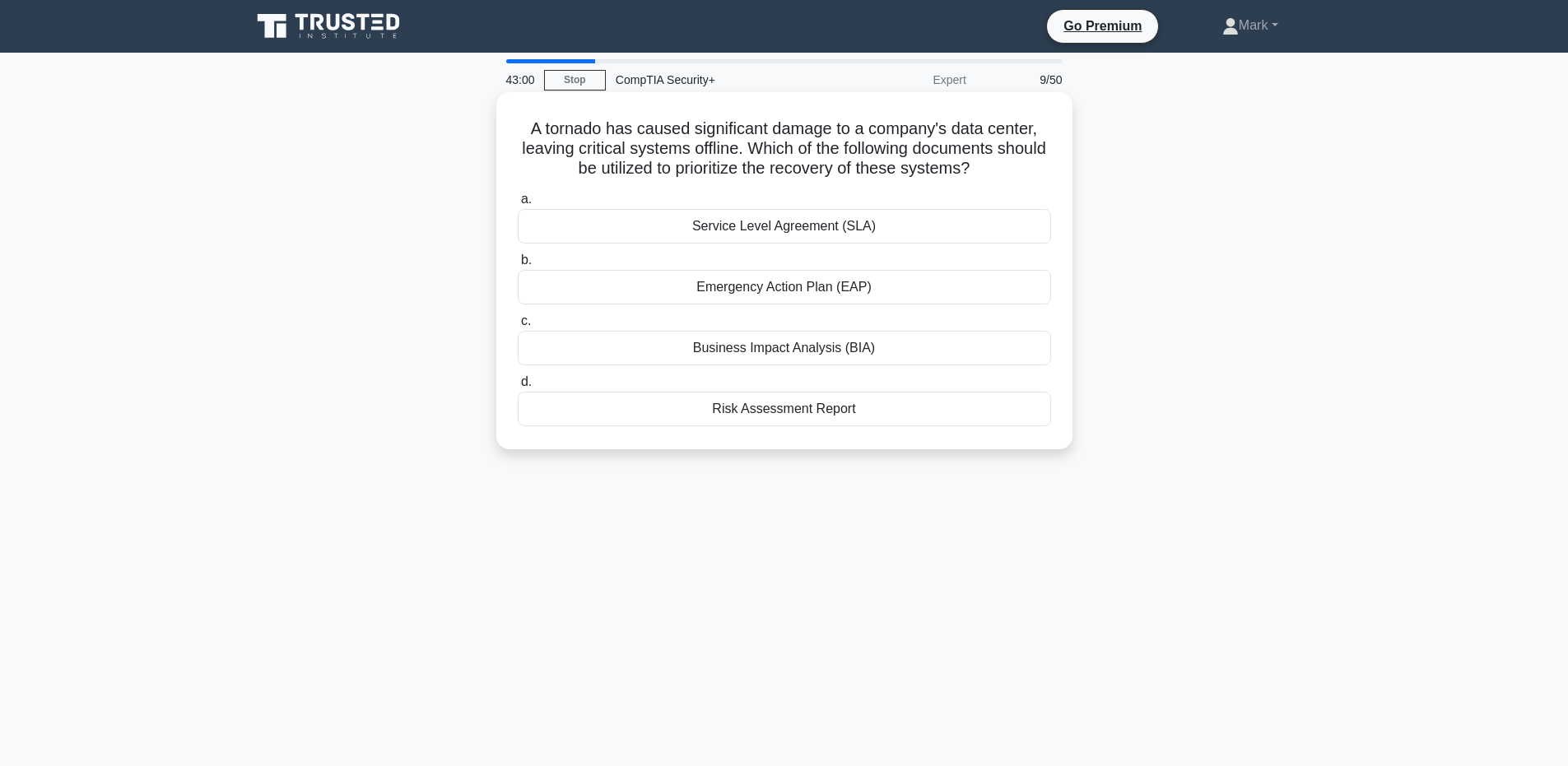
click at [952, 305] on div "Emergency Action Plan (EAP)" at bounding box center [784, 287] width 533 height 35
click at [518, 266] on input "b. Emergency Action Plan (EAP)" at bounding box center [518, 260] width 0 height 11
click at [897, 350] on div "Real-time threat feed dashboard" at bounding box center [784, 348] width 533 height 35
click at [518, 327] on input "c. Real-time threat feed dashboard" at bounding box center [518, 321] width 0 height 11
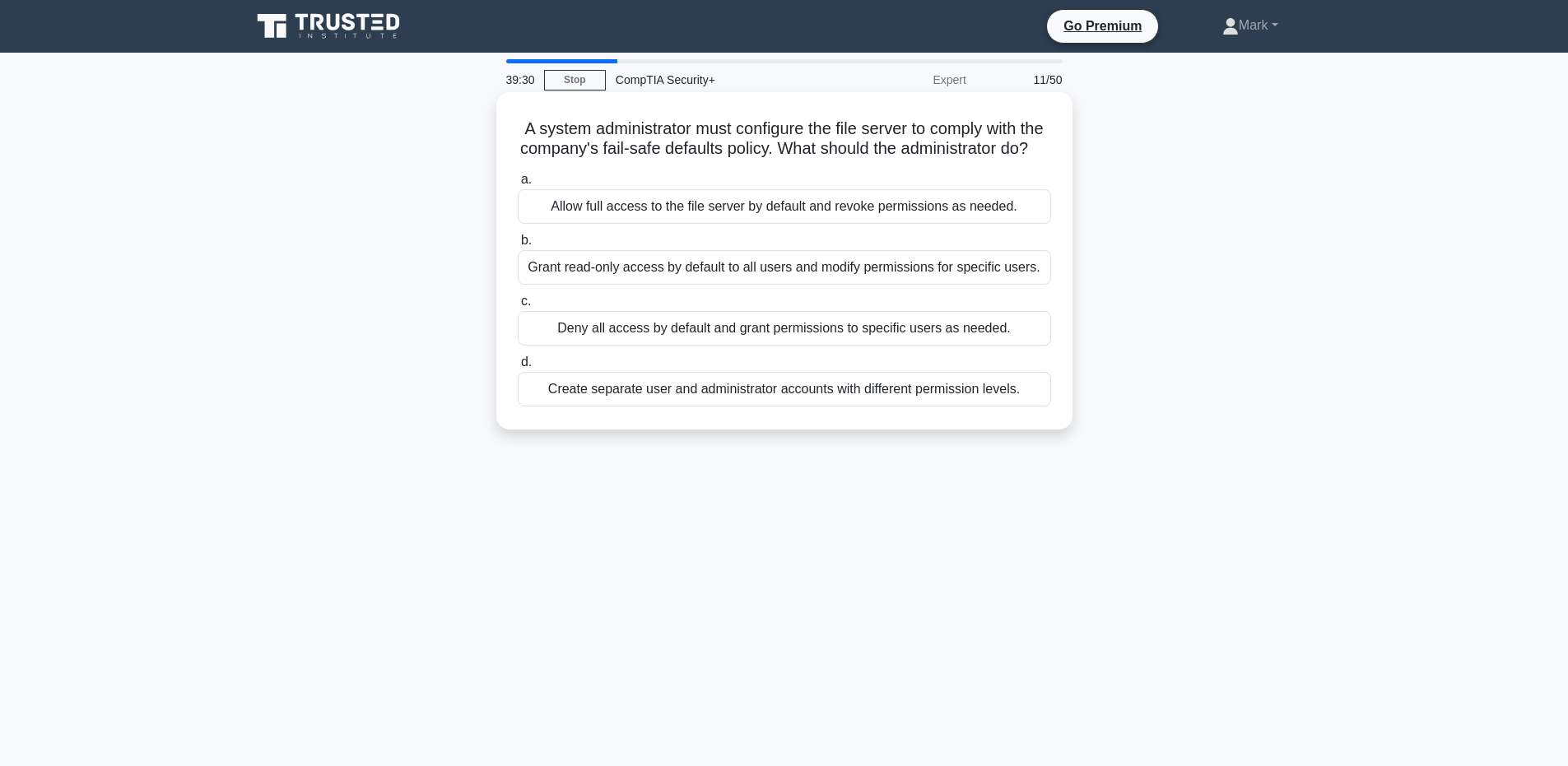
click at [993, 407] on div "Create separate user and administrator accounts with different permission level…" at bounding box center [784, 389] width 533 height 35
click at [518, 368] on input "d. Create separate user and administrator accounts with different permission le…" at bounding box center [518, 362] width 0 height 11
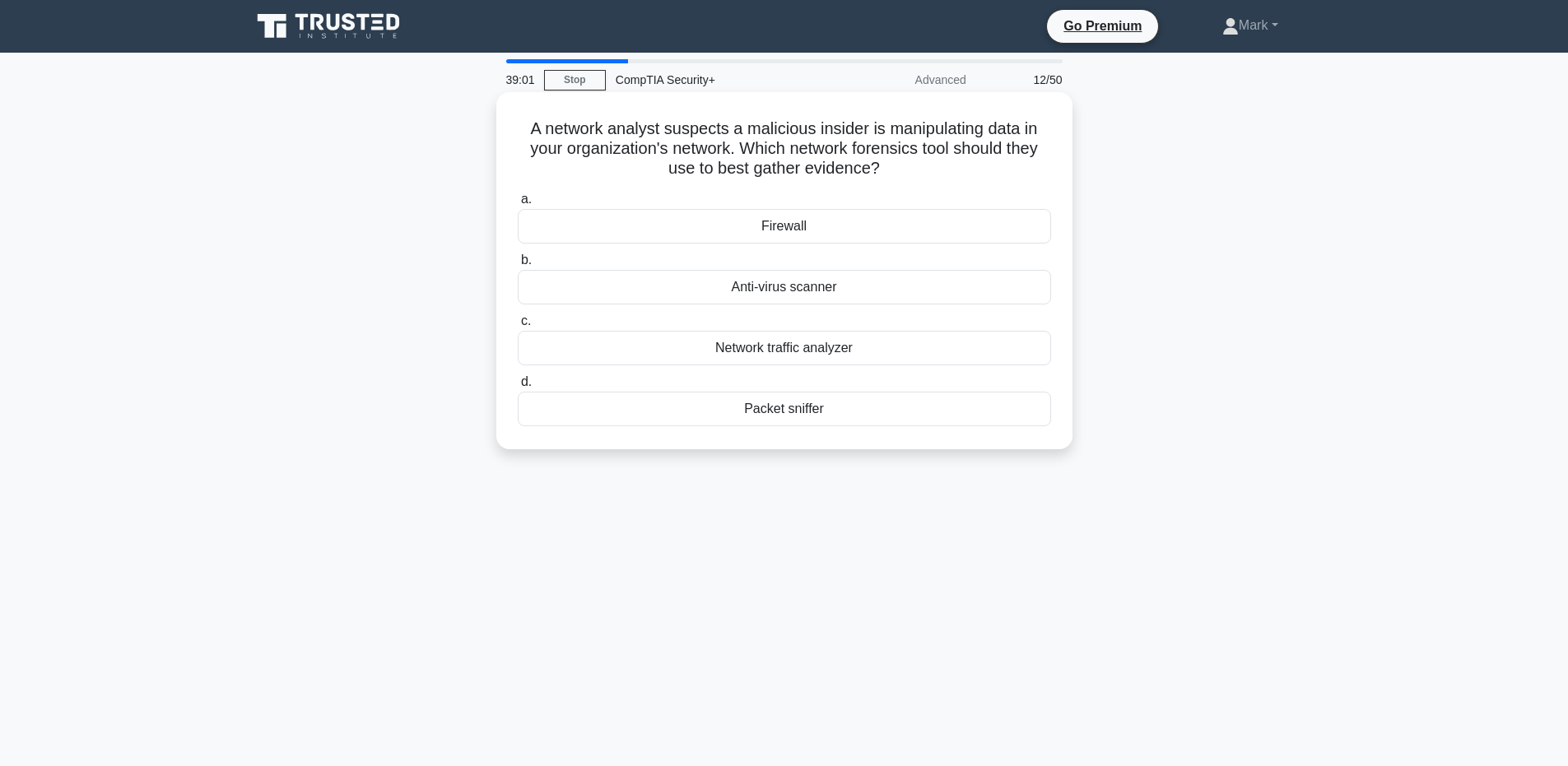
click at [947, 344] on div "Network traffic analyzer" at bounding box center [784, 348] width 533 height 35
click at [518, 327] on input "c. Network traffic analyzer" at bounding box center [518, 321] width 0 height 11
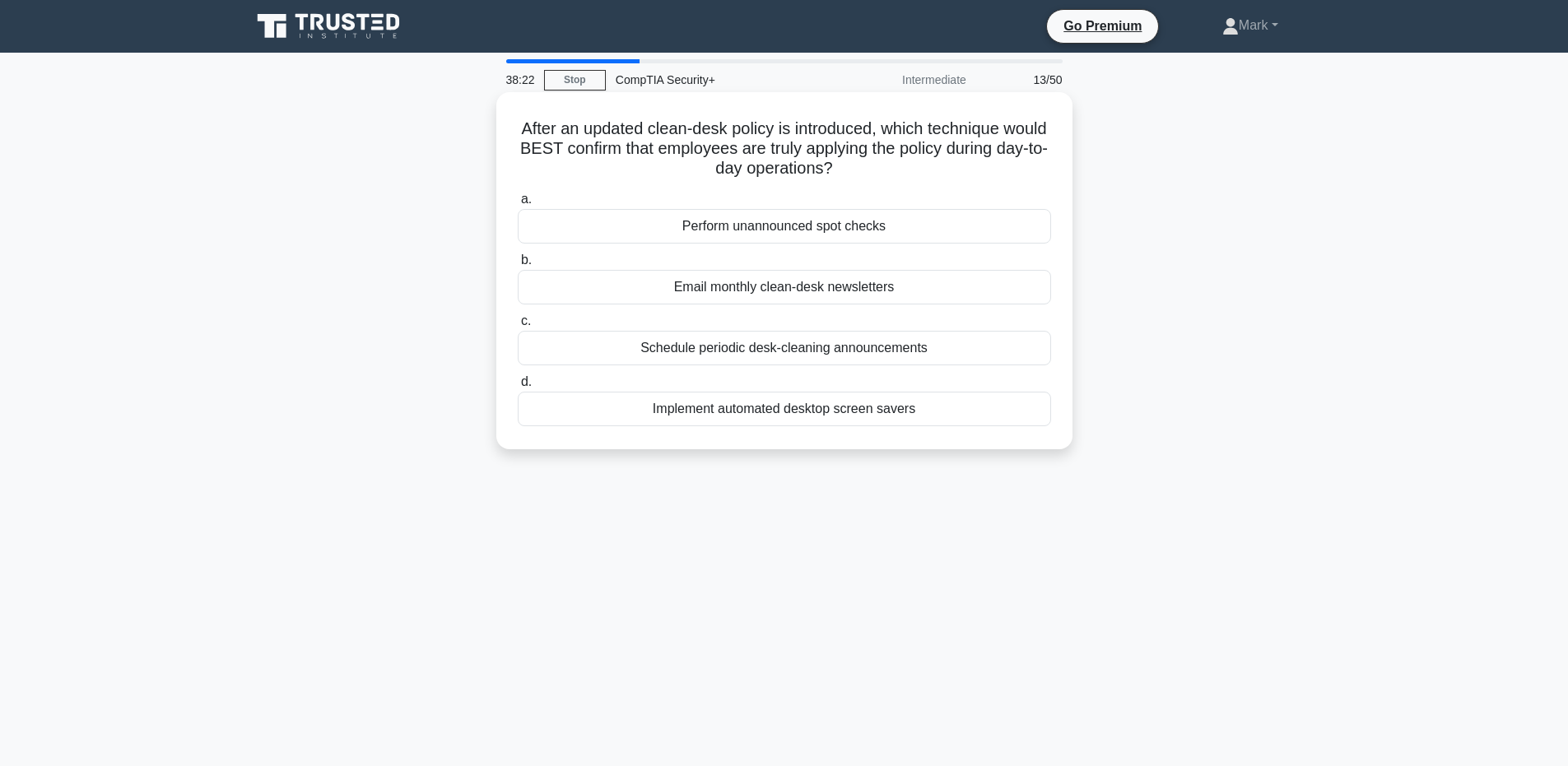
click at [958, 229] on div "Perform unannounced spot checks" at bounding box center [784, 227] width 533 height 35
click at [518, 205] on input "a. Perform unannounced spot checks" at bounding box center [518, 200] width 0 height 11
click at [934, 350] on div "Host-based Intrusion Detection System" at bounding box center [784, 348] width 533 height 35
click at [518, 327] on input "c. Host-based Intrusion Detection System" at bounding box center [518, 321] width 0 height 11
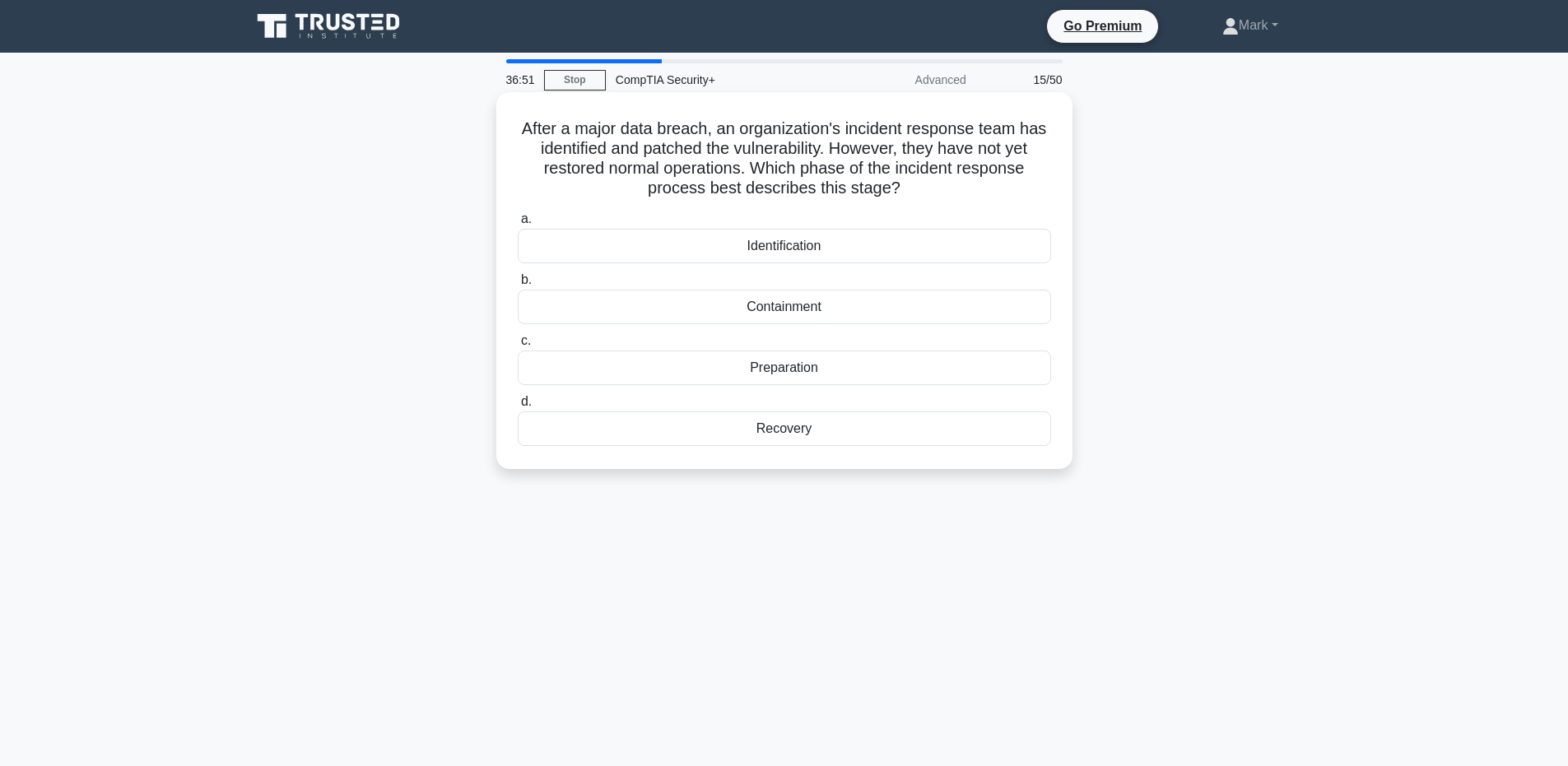
click at [857, 308] on div "Containment" at bounding box center [784, 308] width 533 height 35
click at [518, 285] on input "b. Containment" at bounding box center [518, 279] width 0 height 11
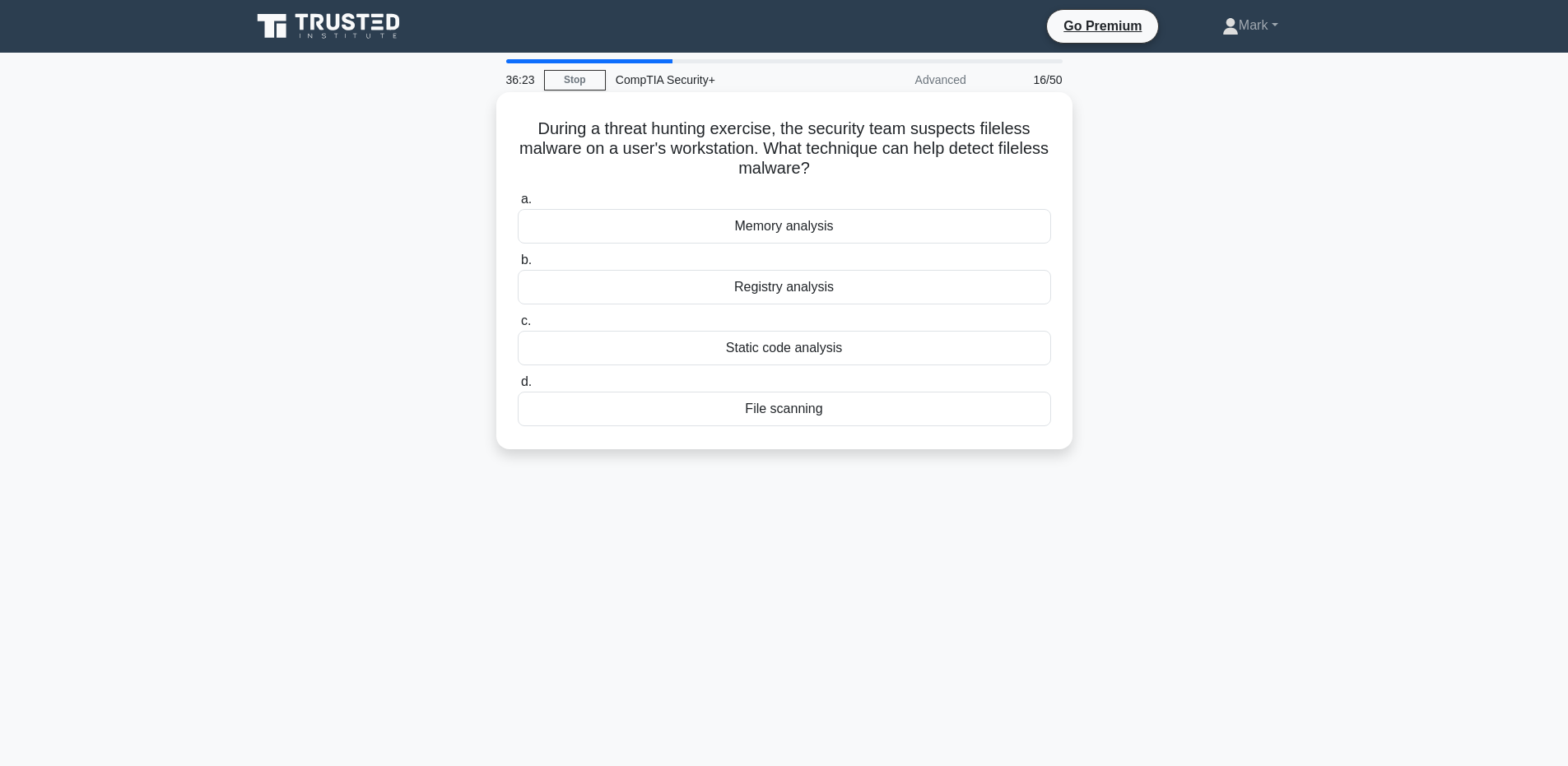
click at [845, 226] on div "Memory analysis" at bounding box center [784, 227] width 533 height 35
click at [518, 205] on input "a. Memory analysis" at bounding box center [518, 200] width 0 height 11
click at [984, 351] on div "Identification" at bounding box center [784, 348] width 533 height 35
click at [518, 327] on input "c. Identification" at bounding box center [518, 321] width 0 height 11
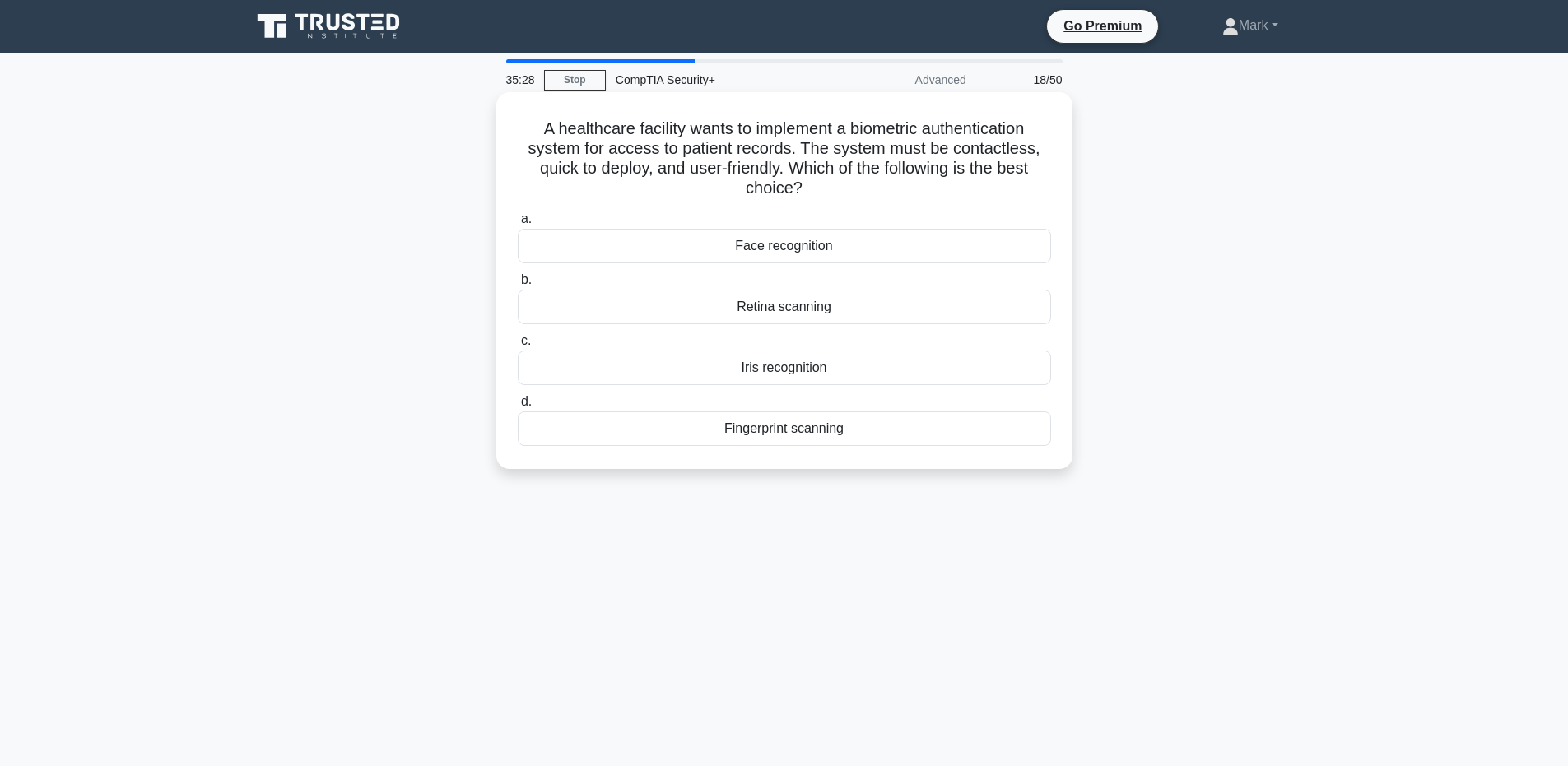
click at [941, 246] on div "Face recognition" at bounding box center [784, 246] width 533 height 35
click at [518, 225] on input "a. Face recognition" at bounding box center [518, 219] width 0 height 11
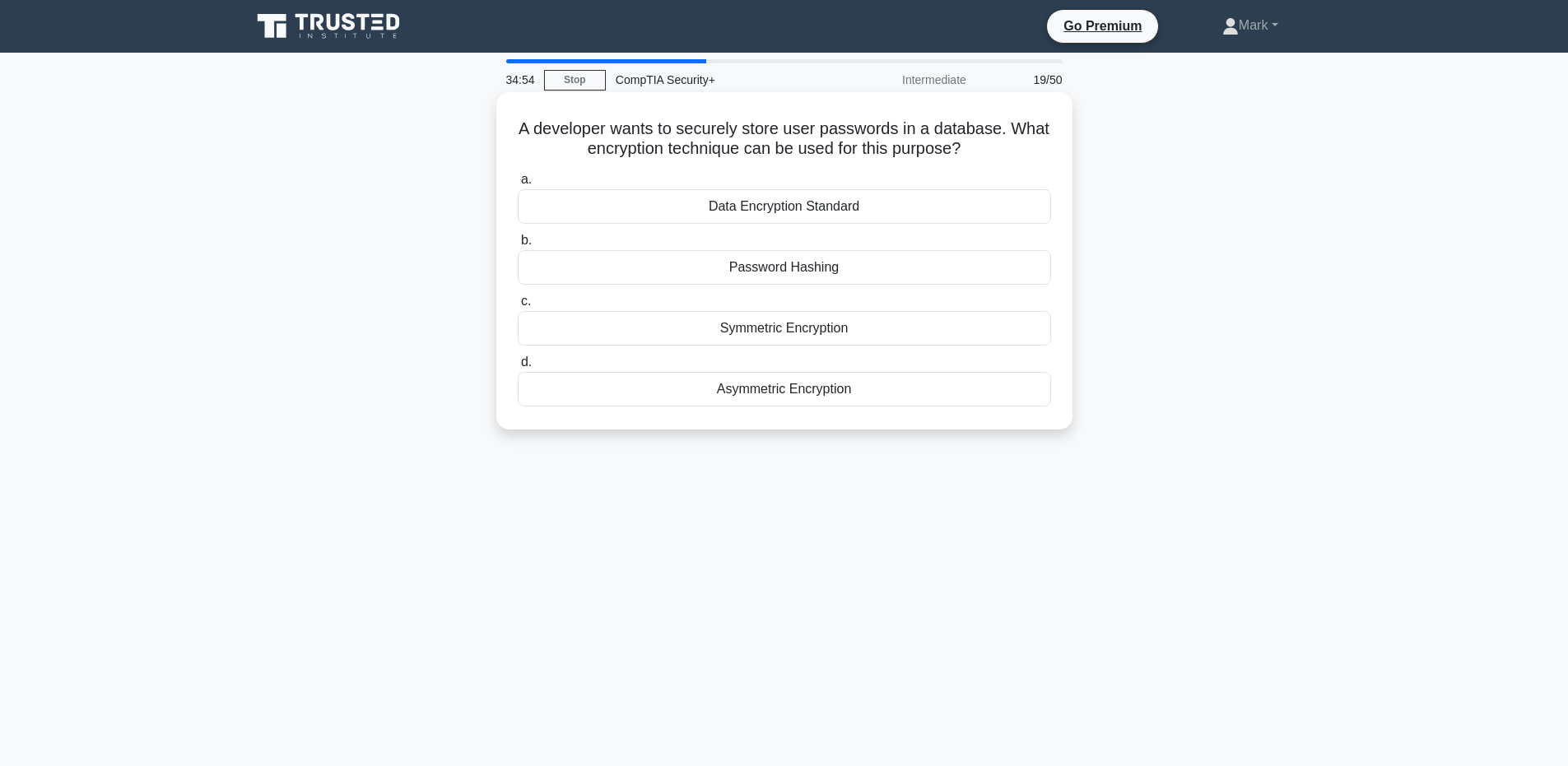
click at [913, 383] on div "Asymmetric Encryption" at bounding box center [784, 389] width 533 height 35
click at [518, 368] on input "d. Asymmetric Encryption" at bounding box center [518, 362] width 0 height 11
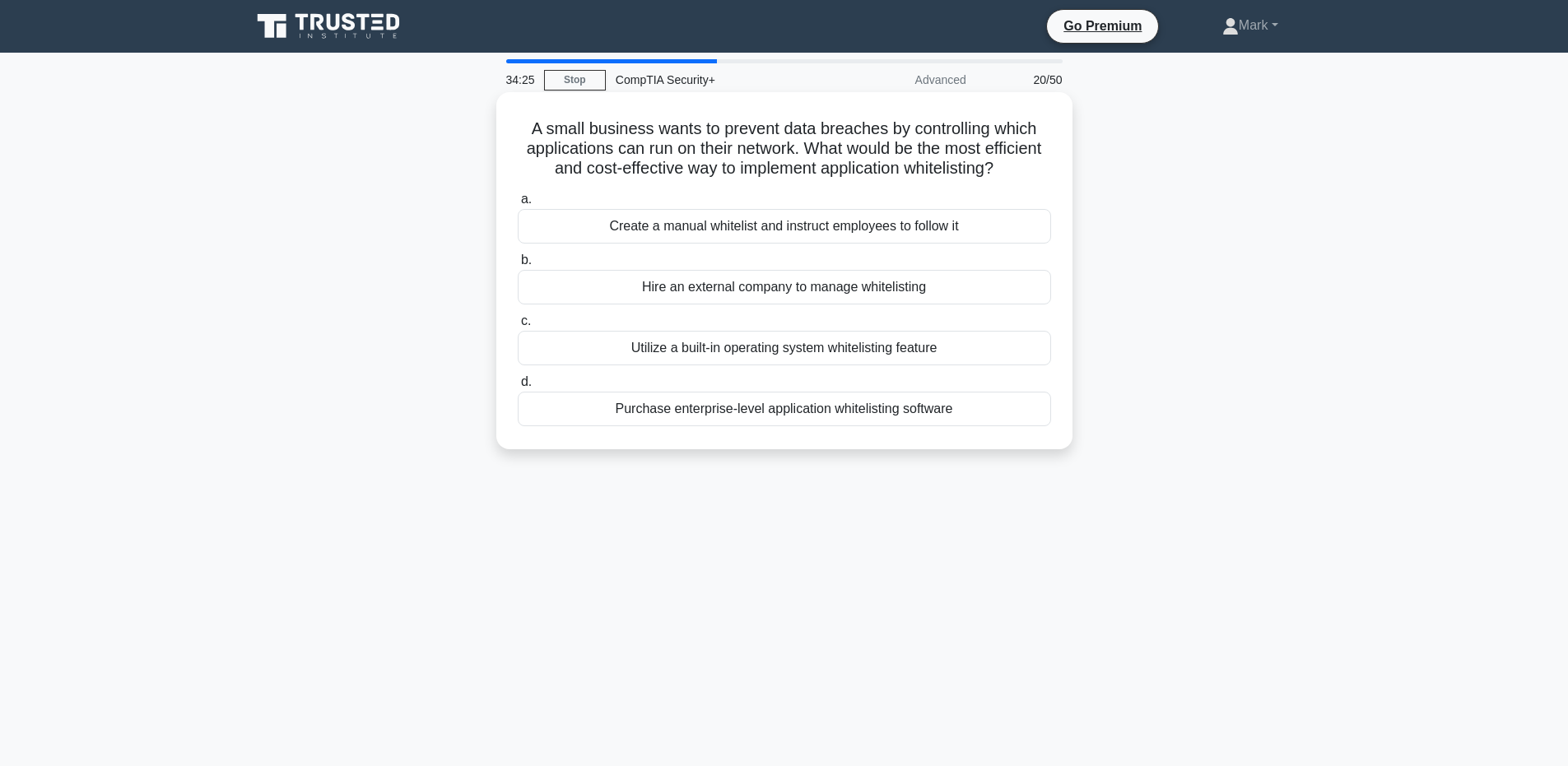
click at [941, 364] on div "Utilize a built-in operating system whitelisting feature" at bounding box center [784, 348] width 533 height 35
click at [518, 327] on input "c. Utilize a built-in operating system whitelisting feature" at bounding box center [518, 321] width 0 height 11
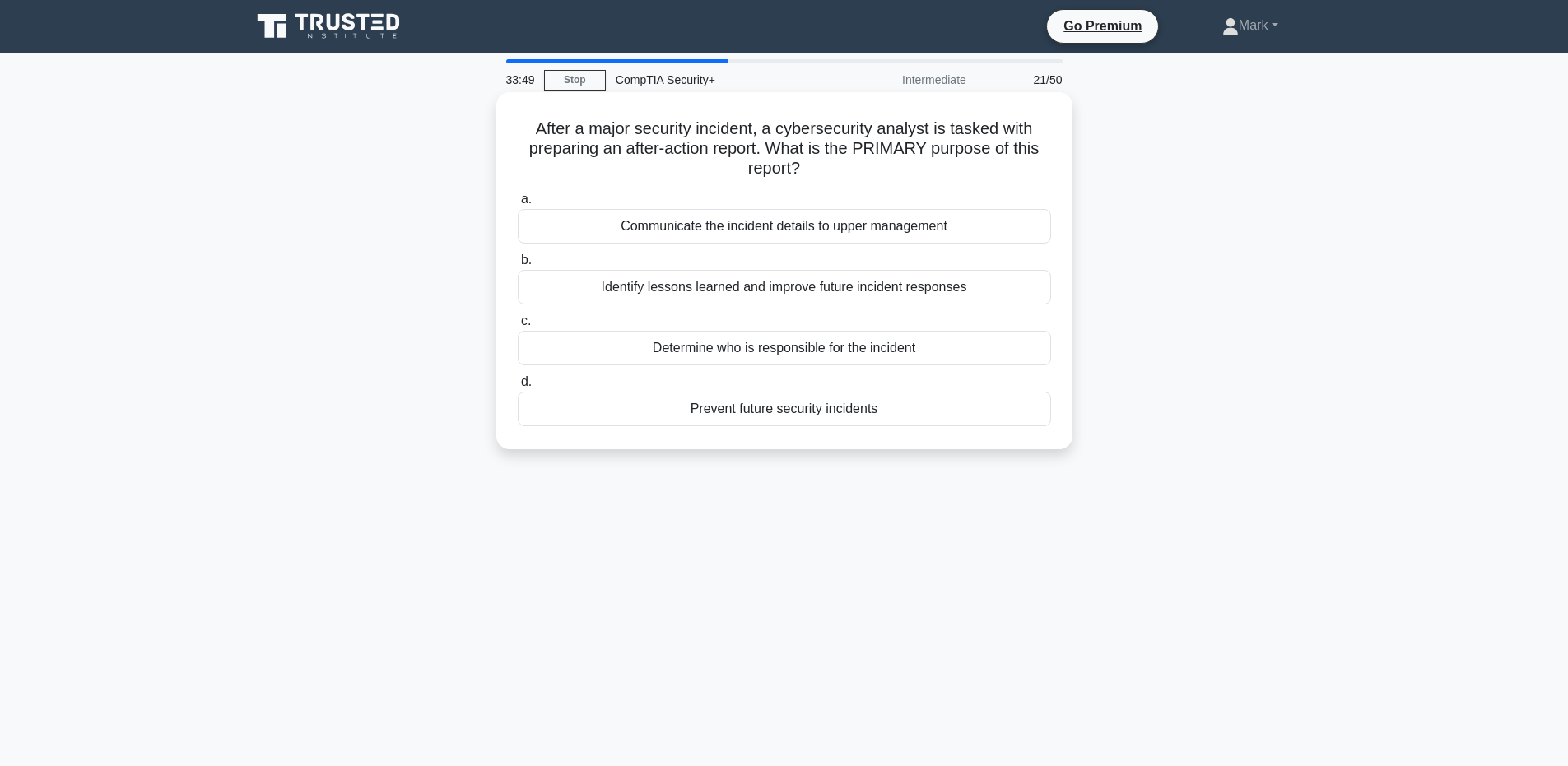
click at [1001, 290] on div "Identify lessons learned and improve future incident responses" at bounding box center [784, 287] width 533 height 35
click at [518, 266] on input "b. Identify lessons learned and improve future incident responses" at bounding box center [518, 260] width 0 height 11
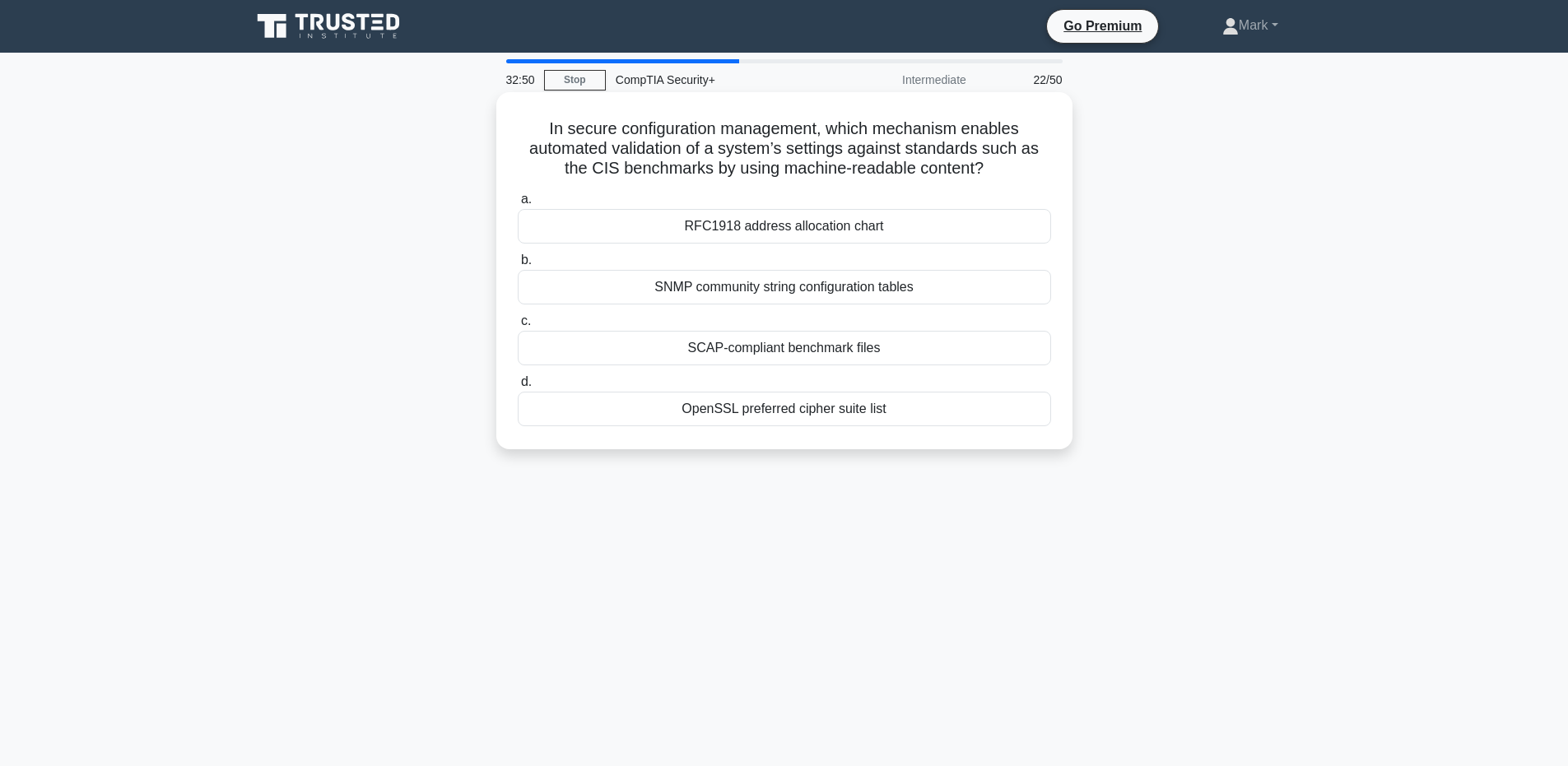
click at [944, 230] on div "RFC1918 address allocation chart" at bounding box center [784, 227] width 533 height 35
click at [518, 205] on input "a. RFC1918 address allocation chart" at bounding box center [518, 200] width 0 height 11
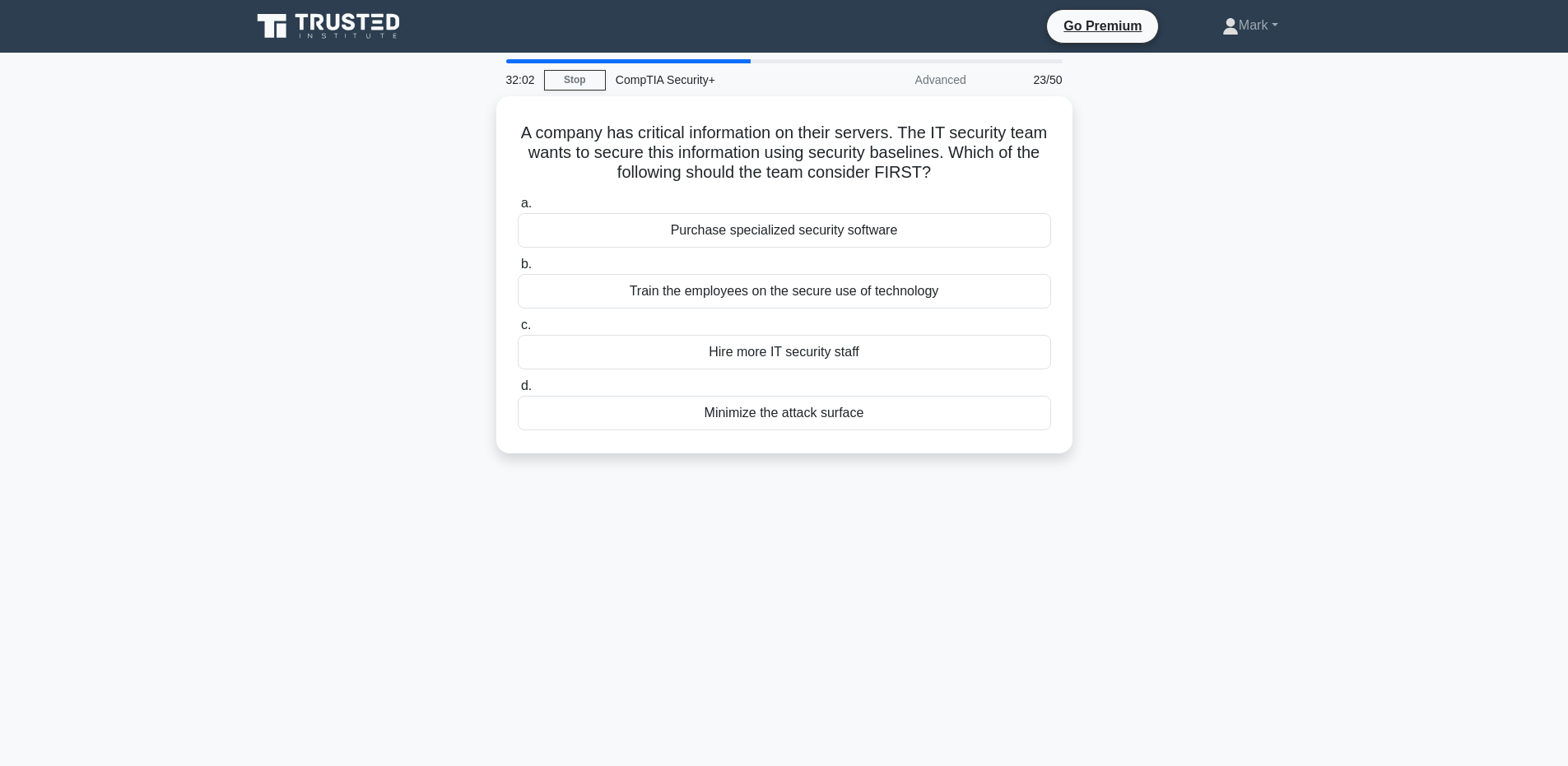
click at [1263, 331] on div "A company has critical information on their servers. The IT security team wants…" at bounding box center [784, 284] width 1086 height 377
click at [936, 412] on div "Minimize the attack surface" at bounding box center [784, 410] width 533 height 35
click at [518, 387] on input "d. Minimize the attack surface" at bounding box center [518, 382] width 0 height 11
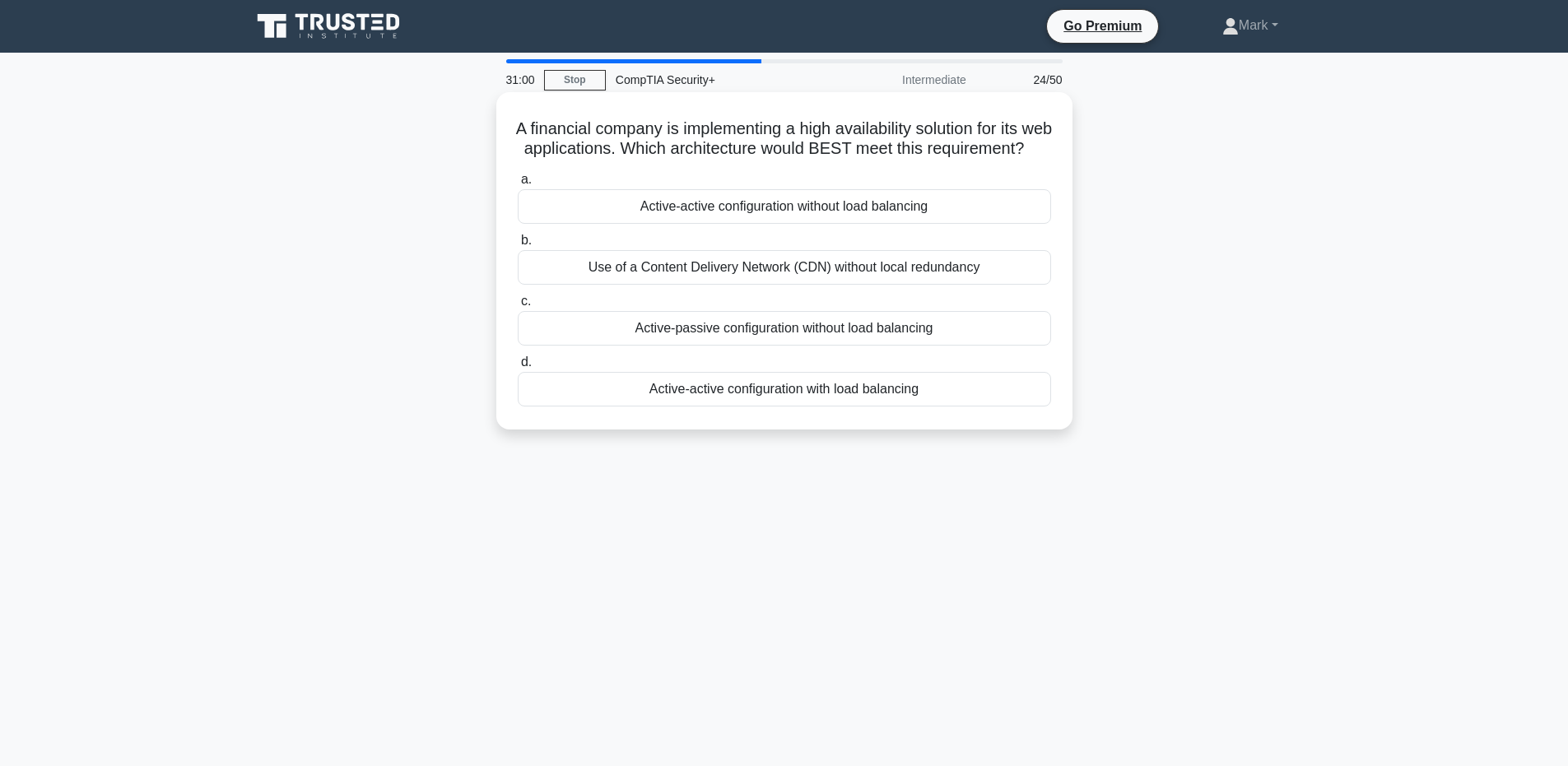
click at [867, 407] on div "Active-active configuration with load balancing" at bounding box center [784, 389] width 533 height 35
click at [518, 368] on input "d. Active-active configuration with load balancing" at bounding box center [518, 362] width 0 height 11
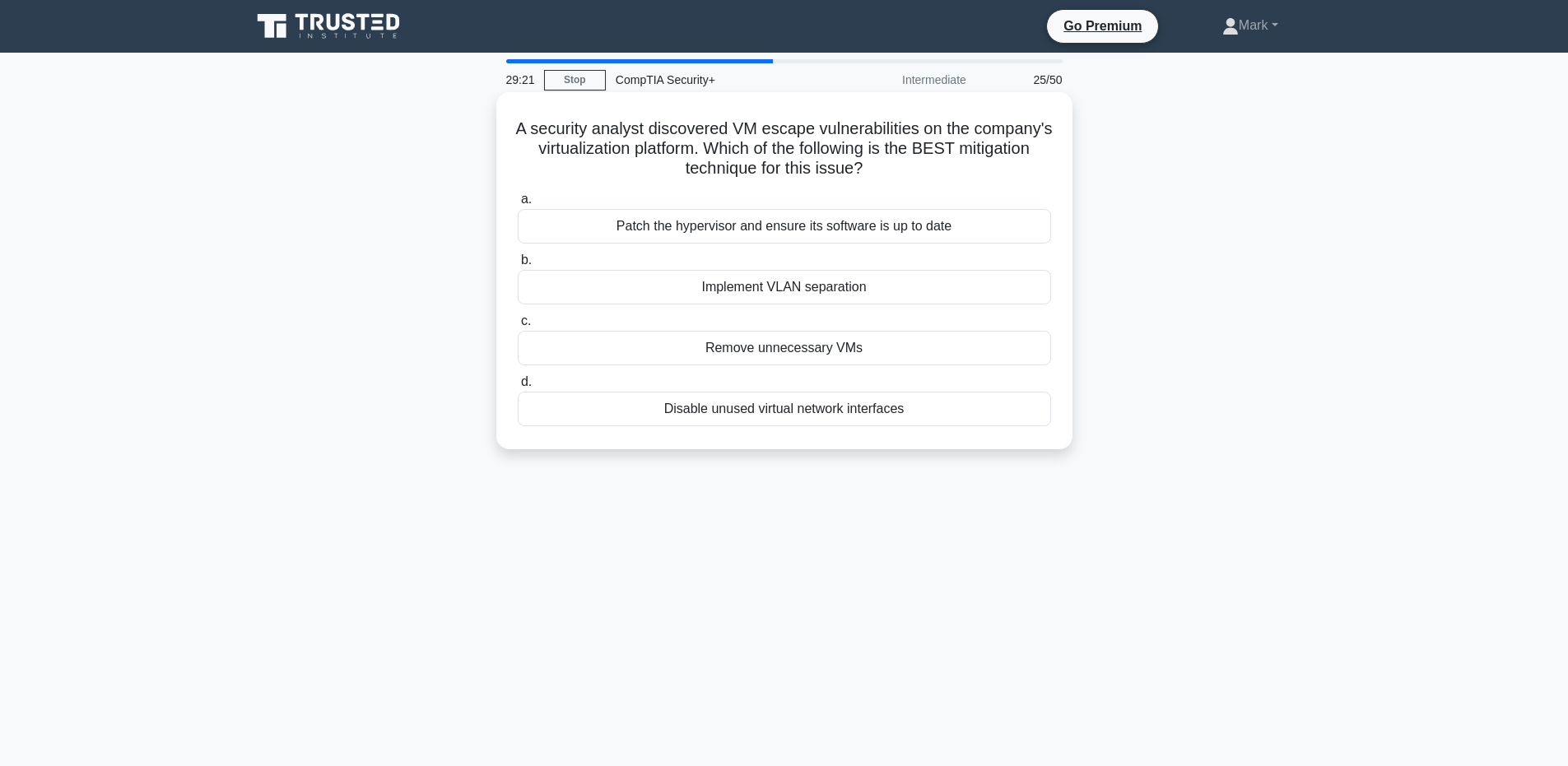
click at [922, 291] on div "Implement VLAN separation" at bounding box center [784, 287] width 533 height 35
click at [518, 266] on input "b. Implement VLAN separation" at bounding box center [518, 260] width 0 height 11
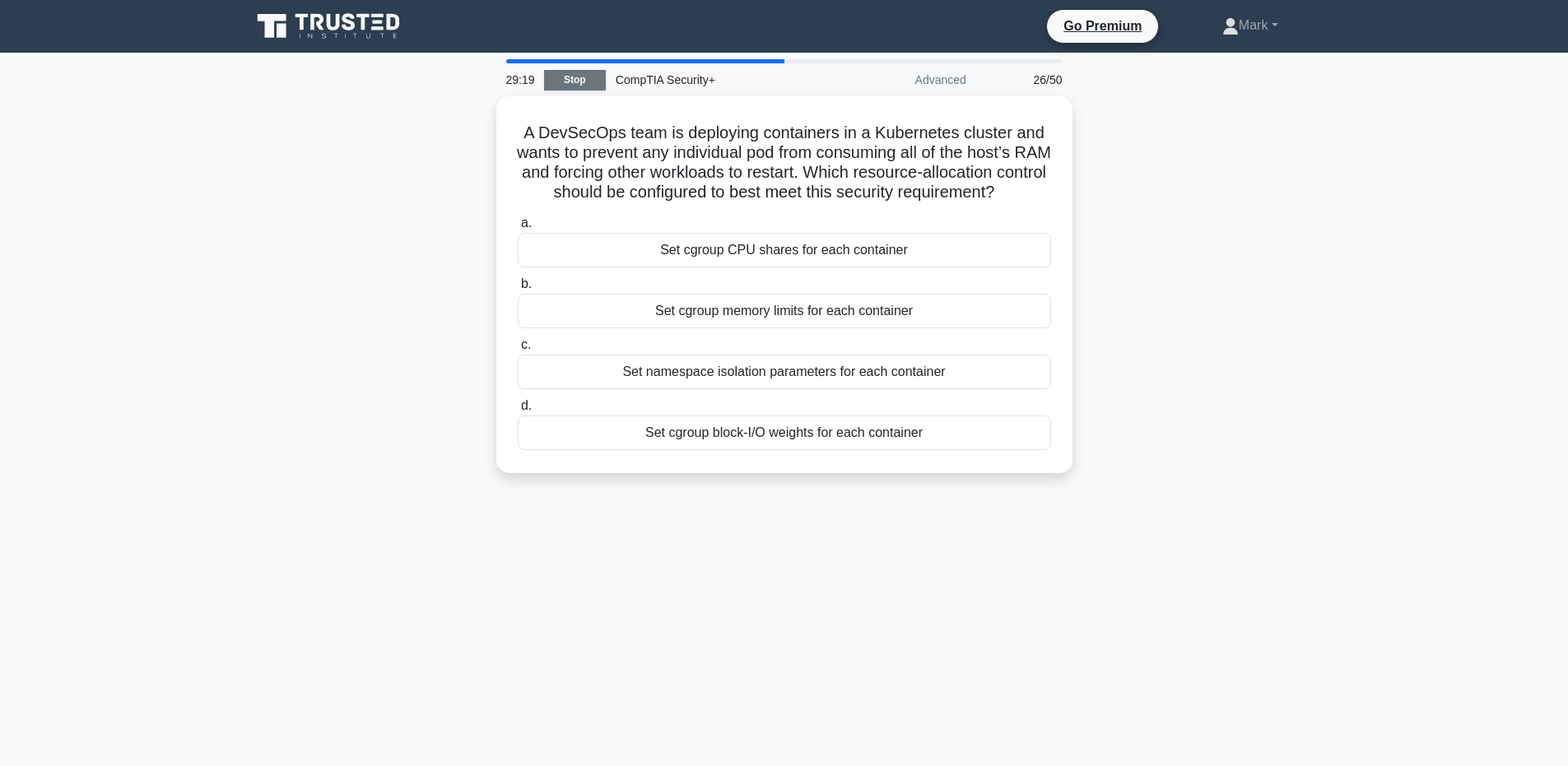
click at [553, 77] on link "Stop" at bounding box center [574, 80] width 61 height 20
